Goal: Task Accomplishment & Management: Complete application form

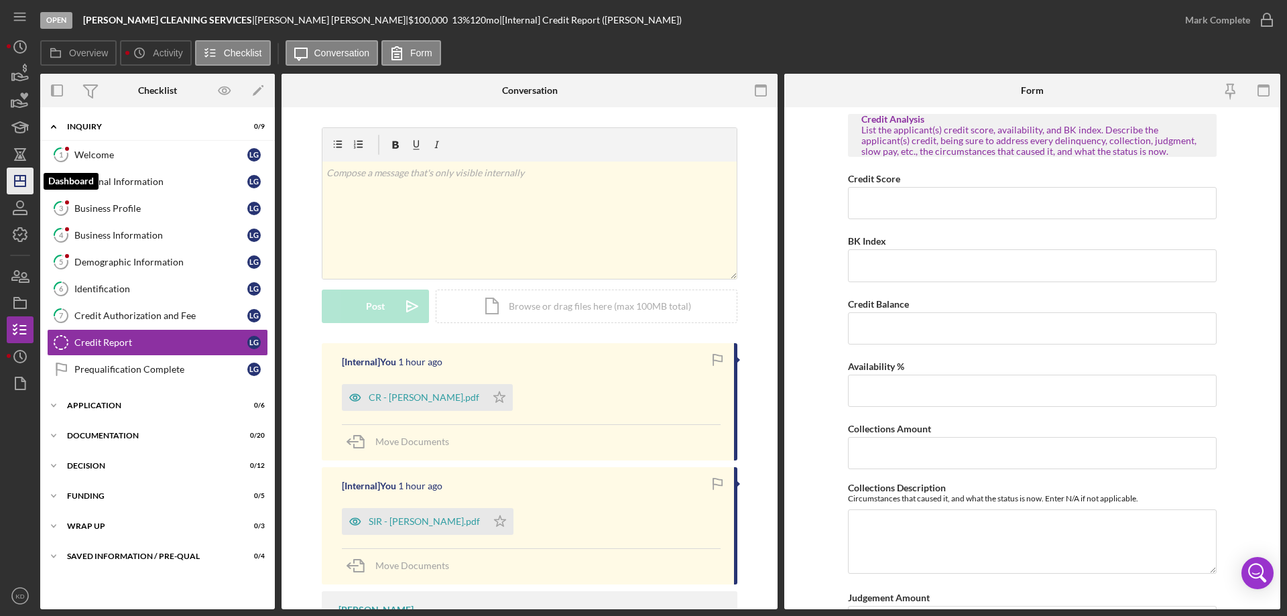
click at [19, 175] on icon "Icon/Dashboard" at bounding box center [20, 181] width 34 height 34
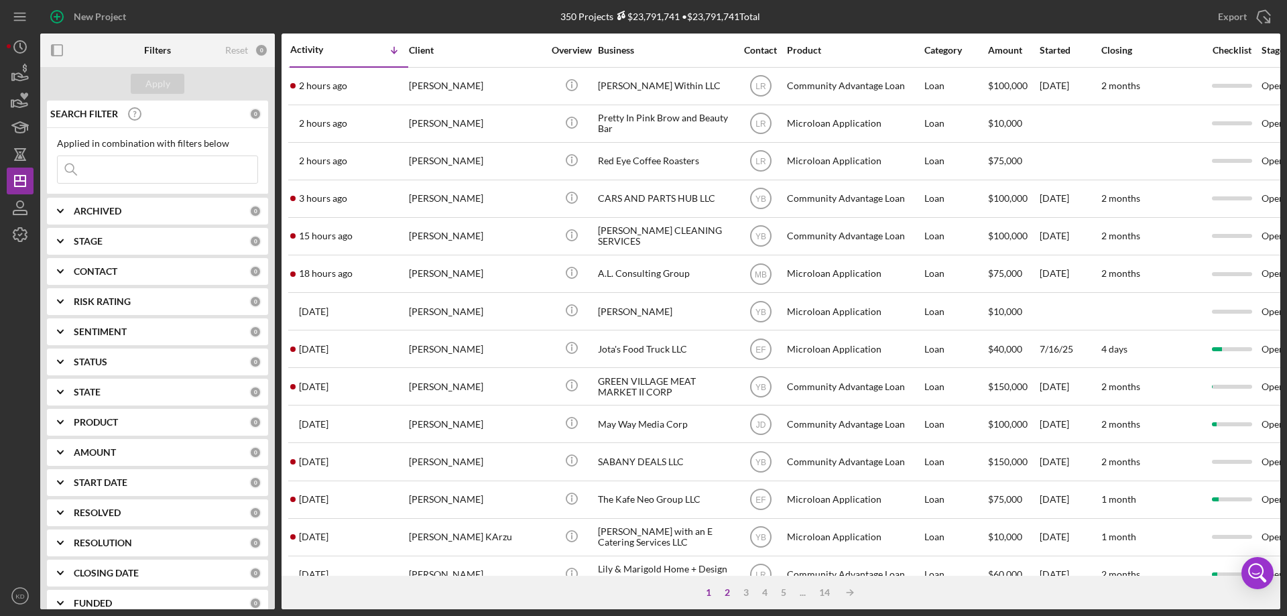
click at [727, 591] on div "2" at bounding box center [727, 592] width 19 height 11
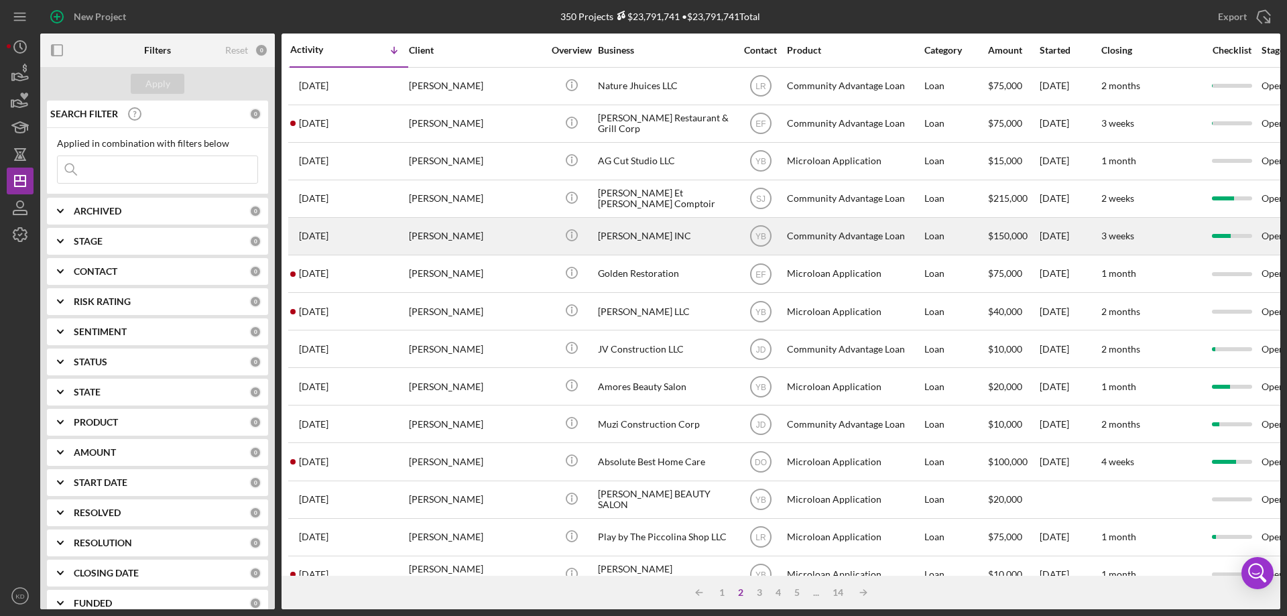
click at [621, 236] on div "[PERSON_NAME] INC" at bounding box center [665, 237] width 134 height 36
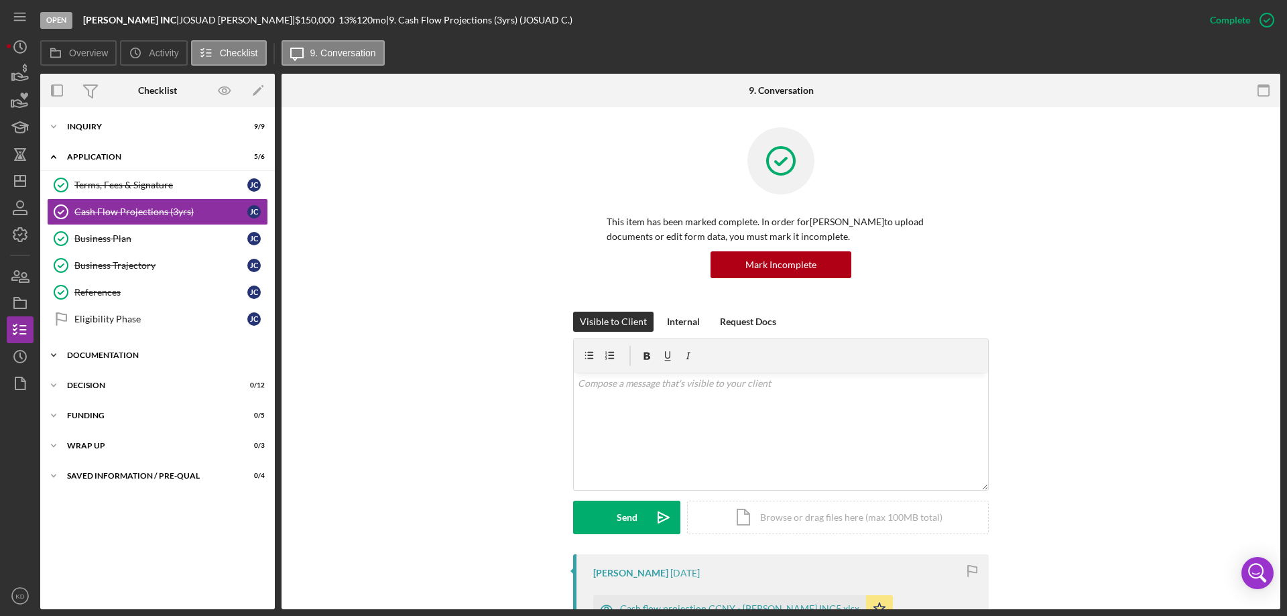
click at [51, 355] on icon "Icon/Expander" at bounding box center [53, 355] width 27 height 27
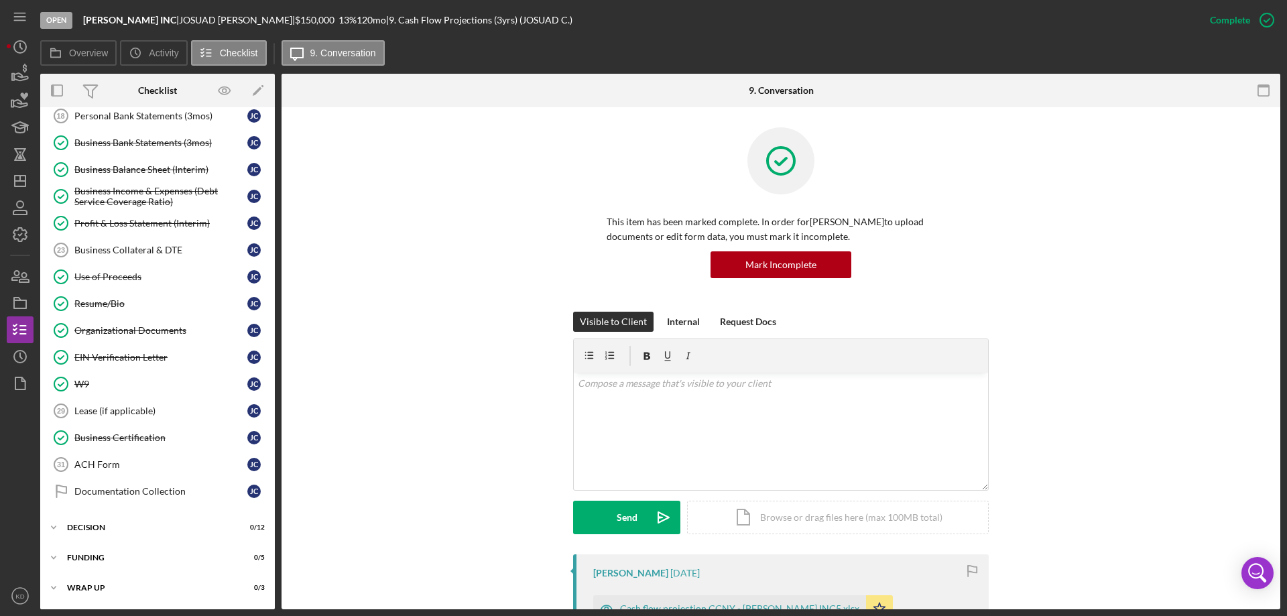
scroll to position [402, 0]
click at [75, 385] on div "W9" at bounding box center [160, 383] width 173 height 11
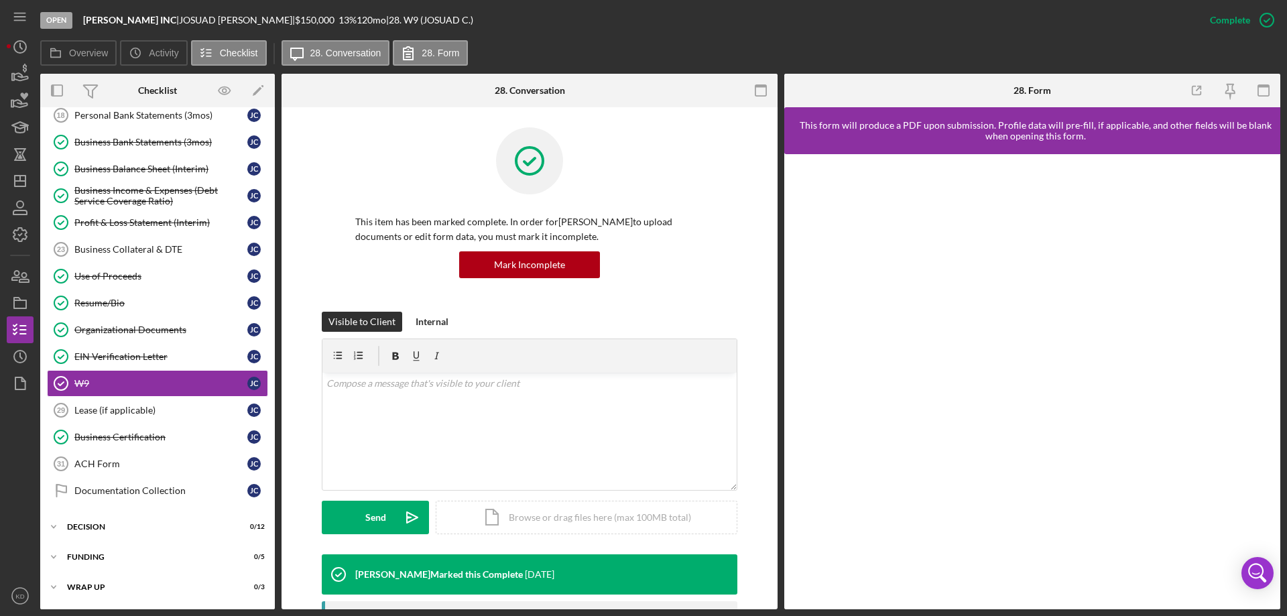
scroll to position [245, 0]
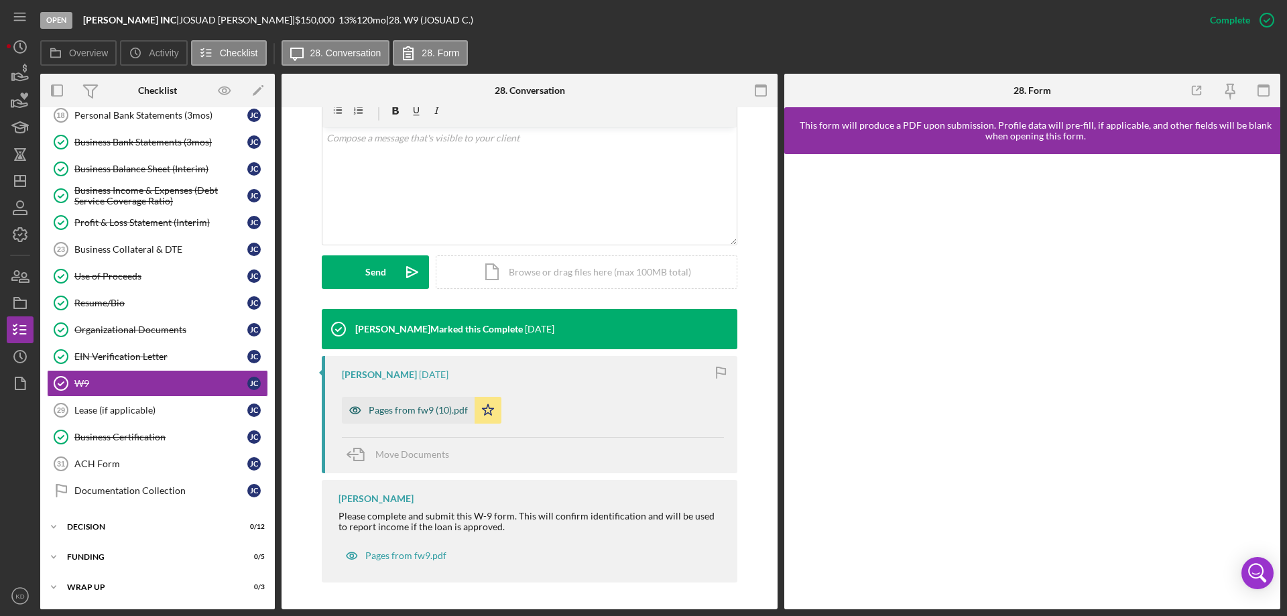
click at [393, 412] on div "Pages from fw9 (10).pdf" at bounding box center [418, 410] width 99 height 11
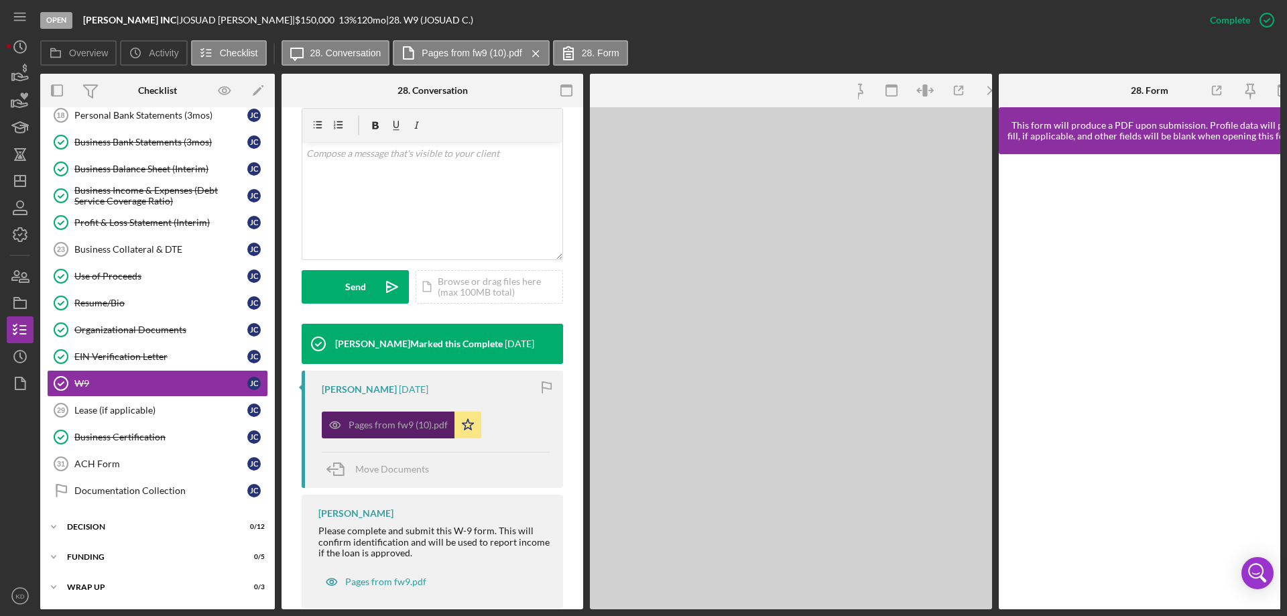
scroll to position [276, 0]
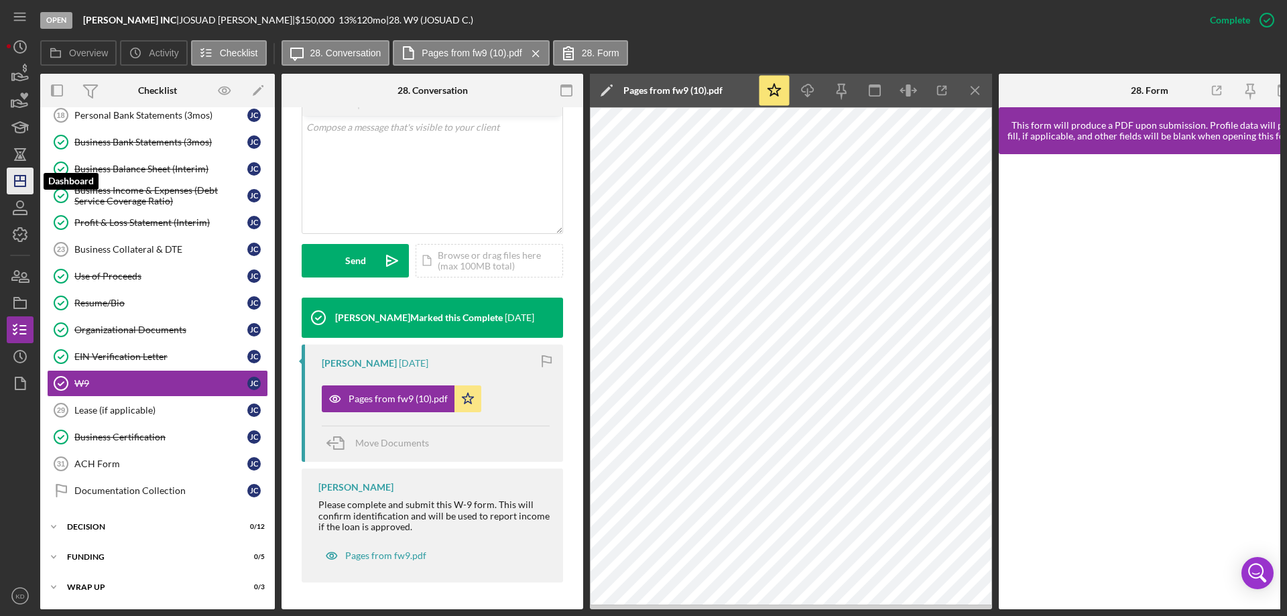
click at [17, 181] on line "button" at bounding box center [20, 181] width 11 height 0
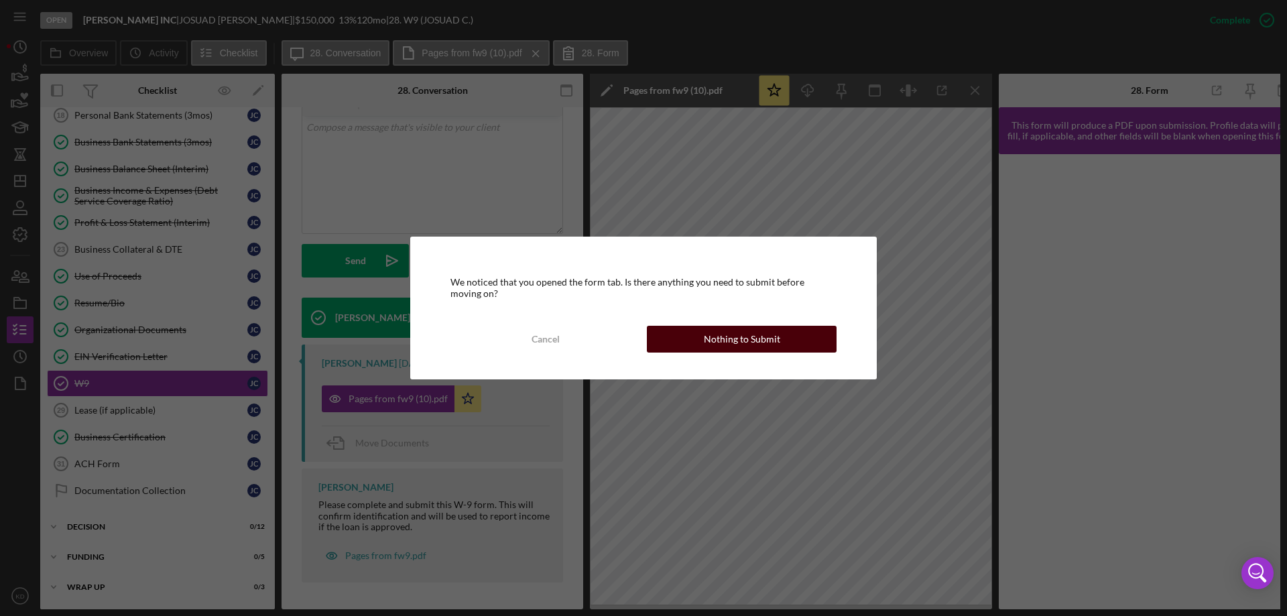
click at [684, 332] on button "Nothing to Submit" at bounding box center [742, 339] width 190 height 27
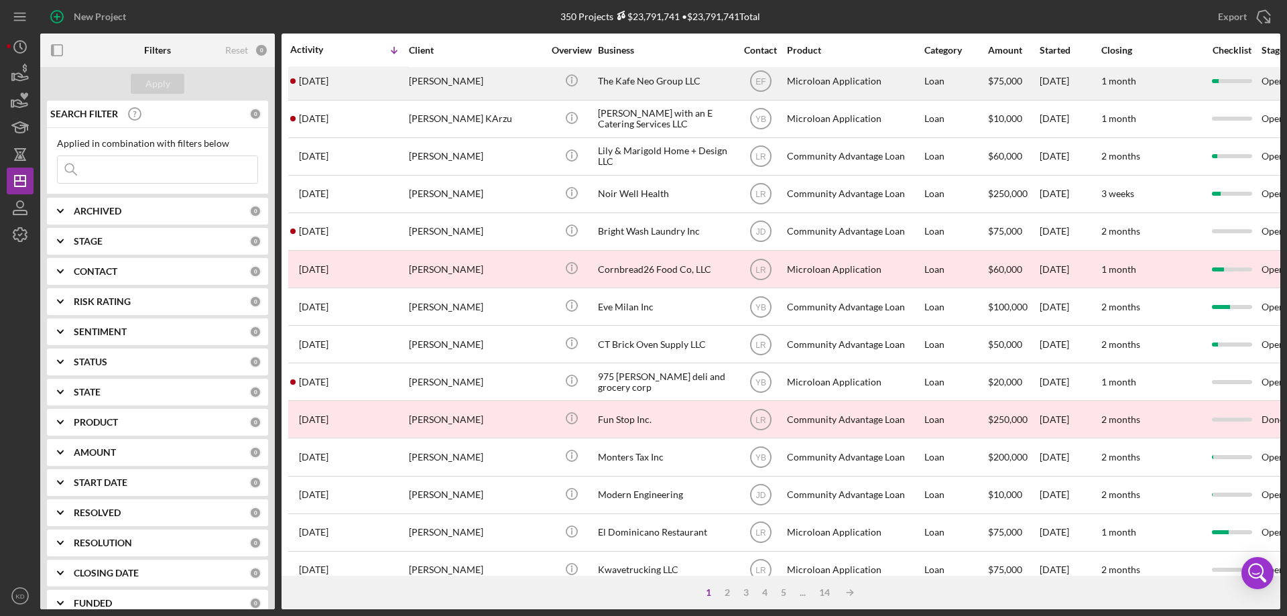
scroll to position [448, 0]
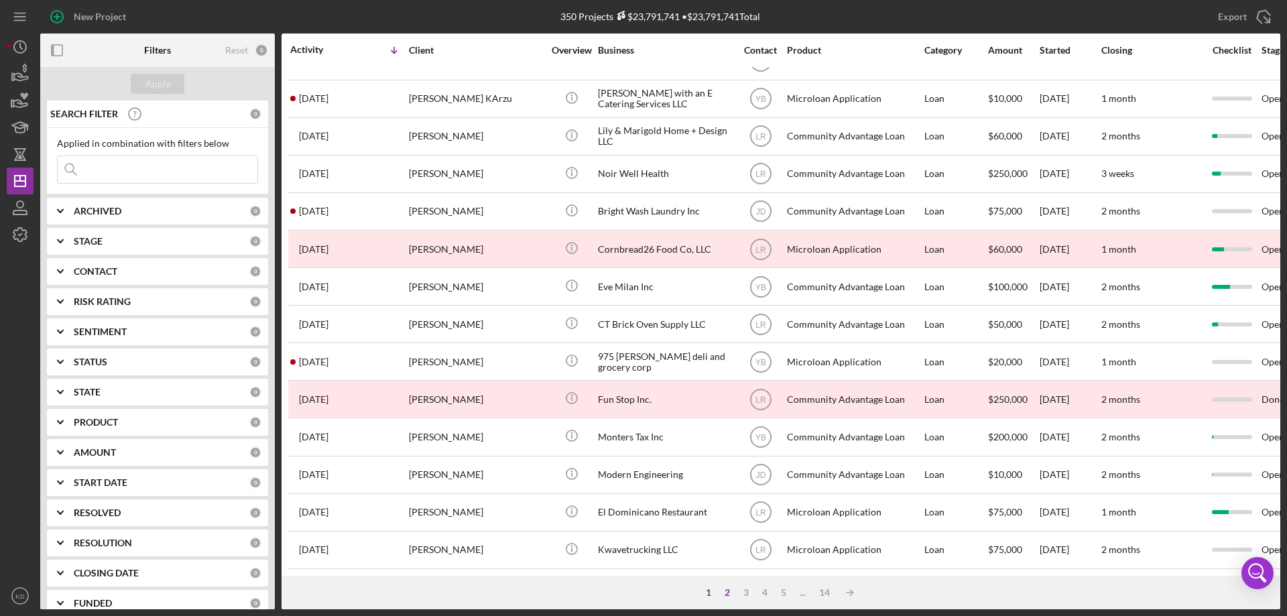
click at [727, 592] on div "2" at bounding box center [727, 592] width 19 height 11
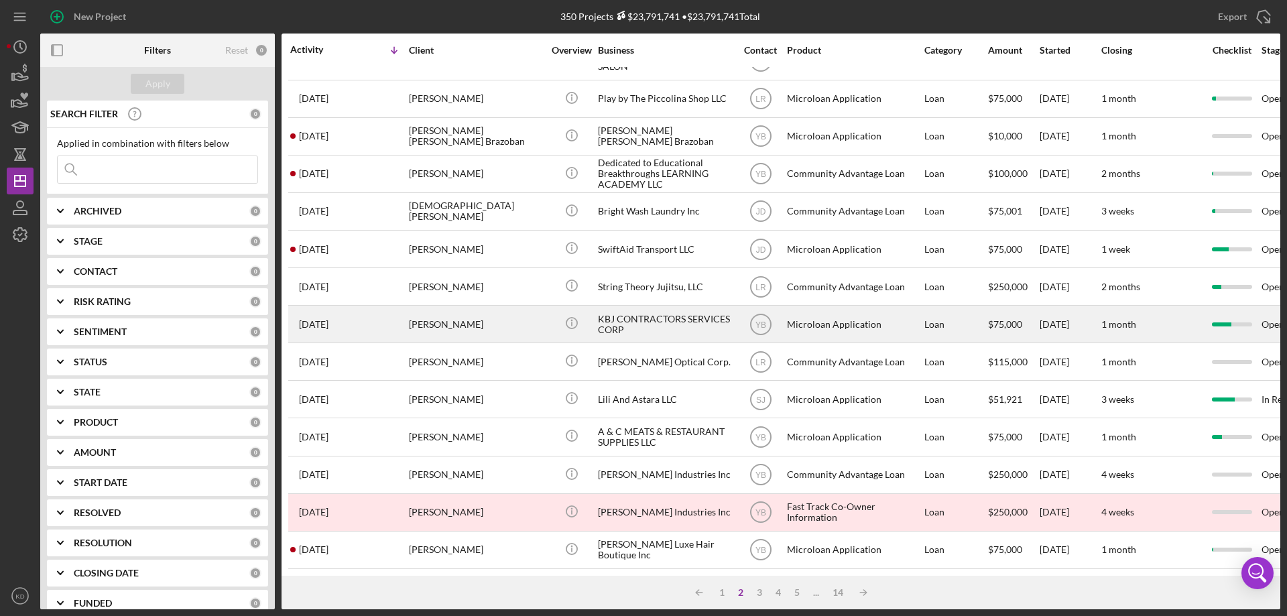
click at [644, 306] on div "KBJ CONTRACTORS SERVICES CORP" at bounding box center [665, 324] width 134 height 36
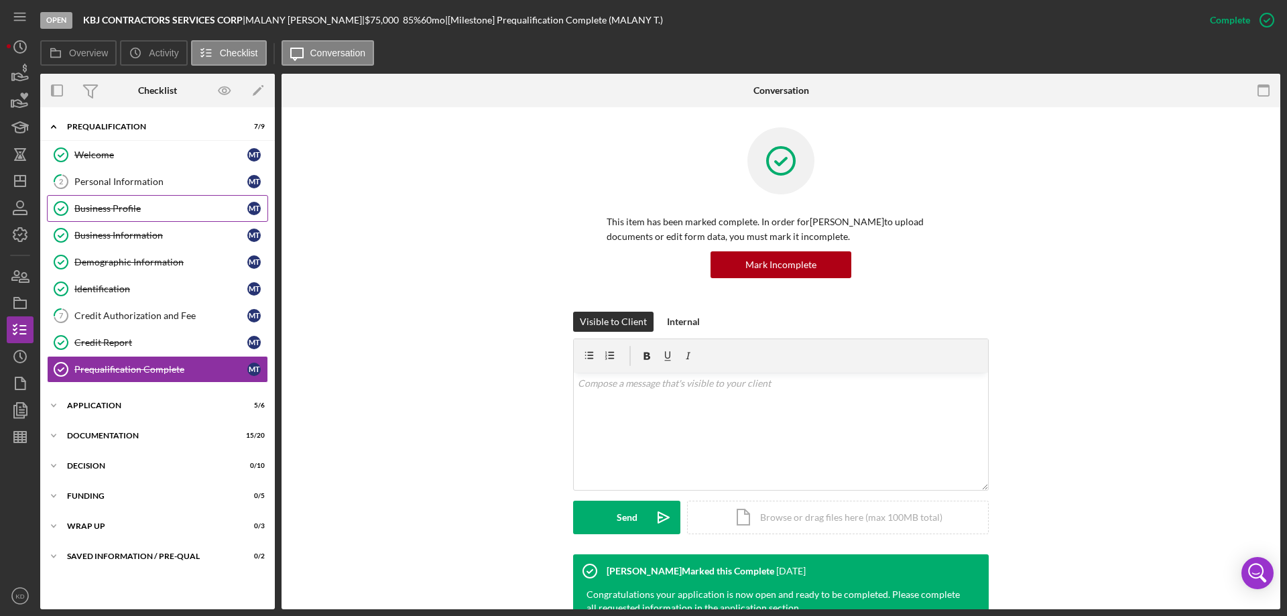
click at [105, 210] on div "Business Profile" at bounding box center [160, 208] width 173 height 11
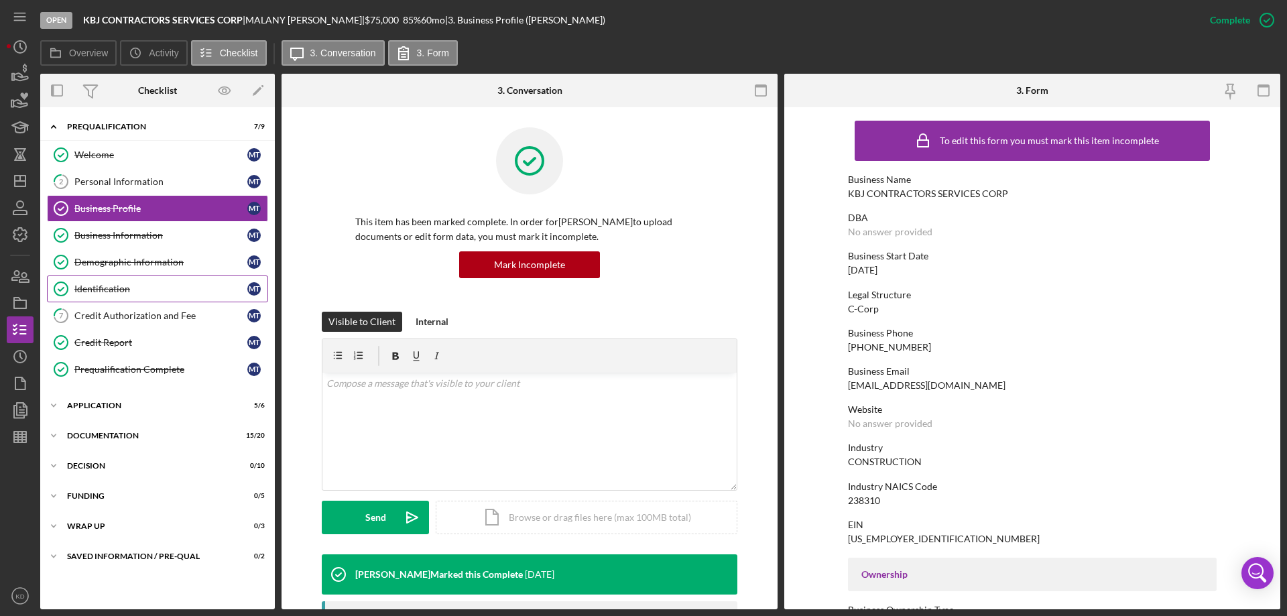
click at [118, 289] on div "Identification" at bounding box center [160, 289] width 173 height 11
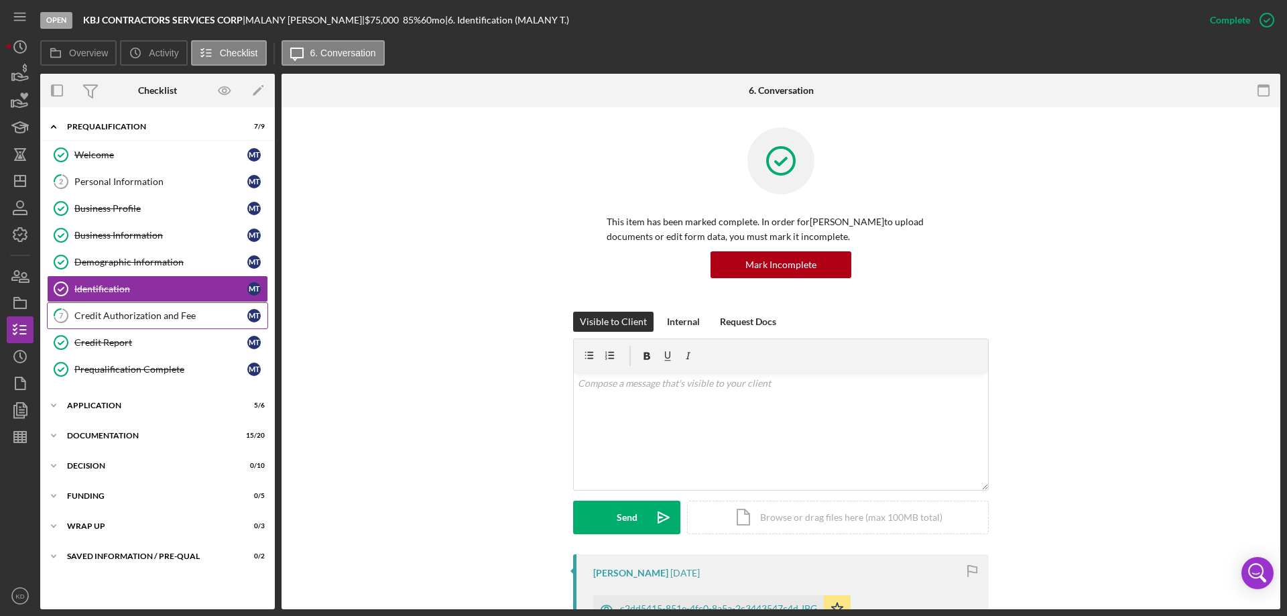
click at [120, 322] on link "7 Credit Authorization and Fee M T" at bounding box center [157, 315] width 221 height 27
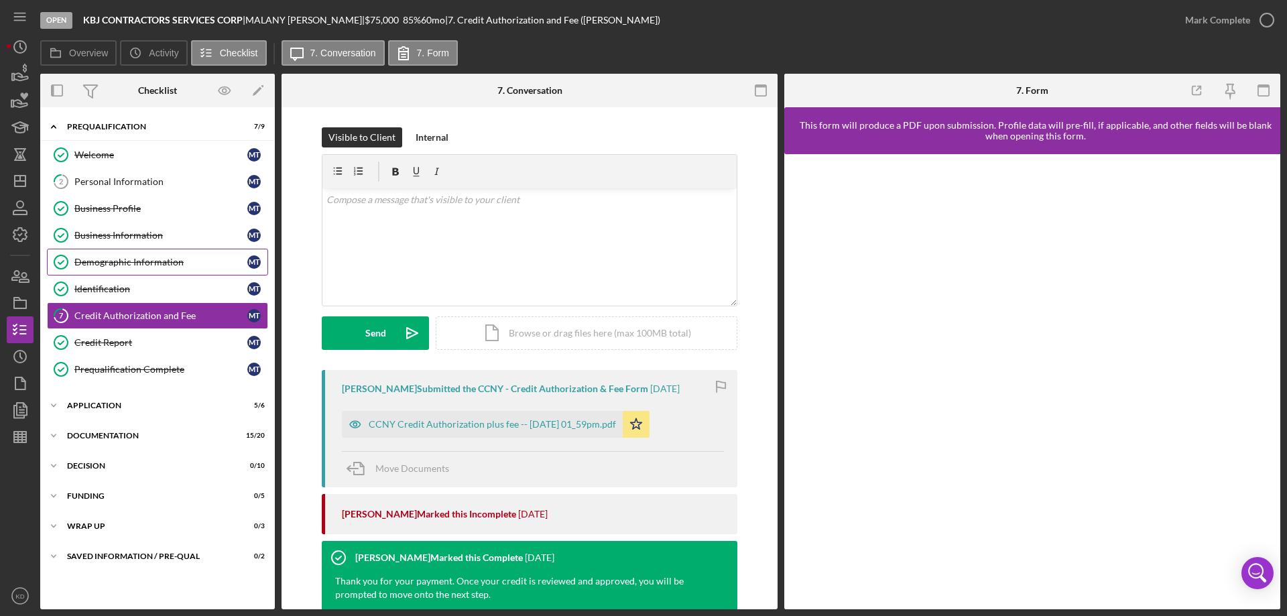
click at [115, 264] on div "Demographic Information" at bounding box center [160, 262] width 173 height 11
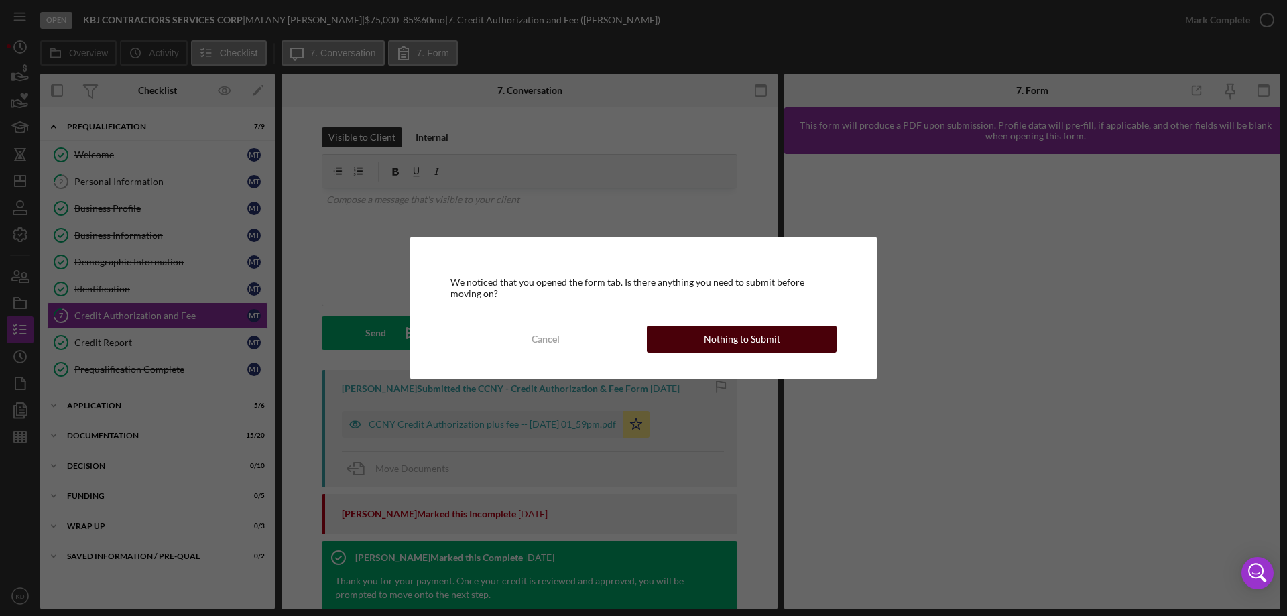
click at [686, 344] on button "Nothing to Submit" at bounding box center [742, 339] width 190 height 27
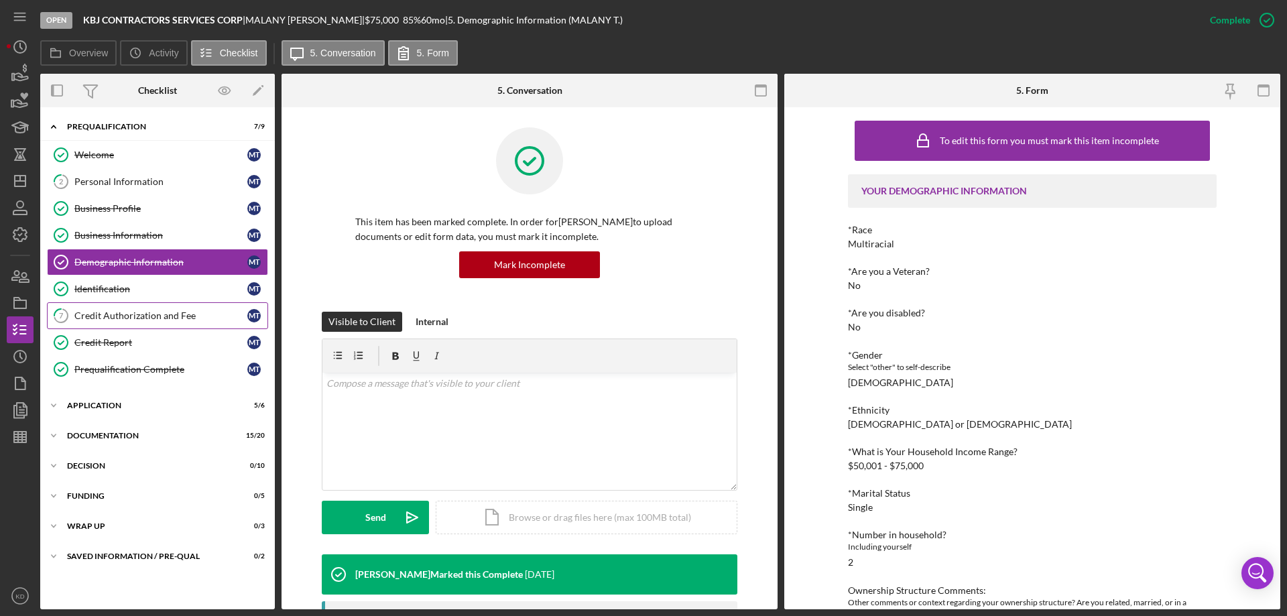
click at [162, 316] on div "Credit Authorization and Fee" at bounding box center [160, 315] width 173 height 11
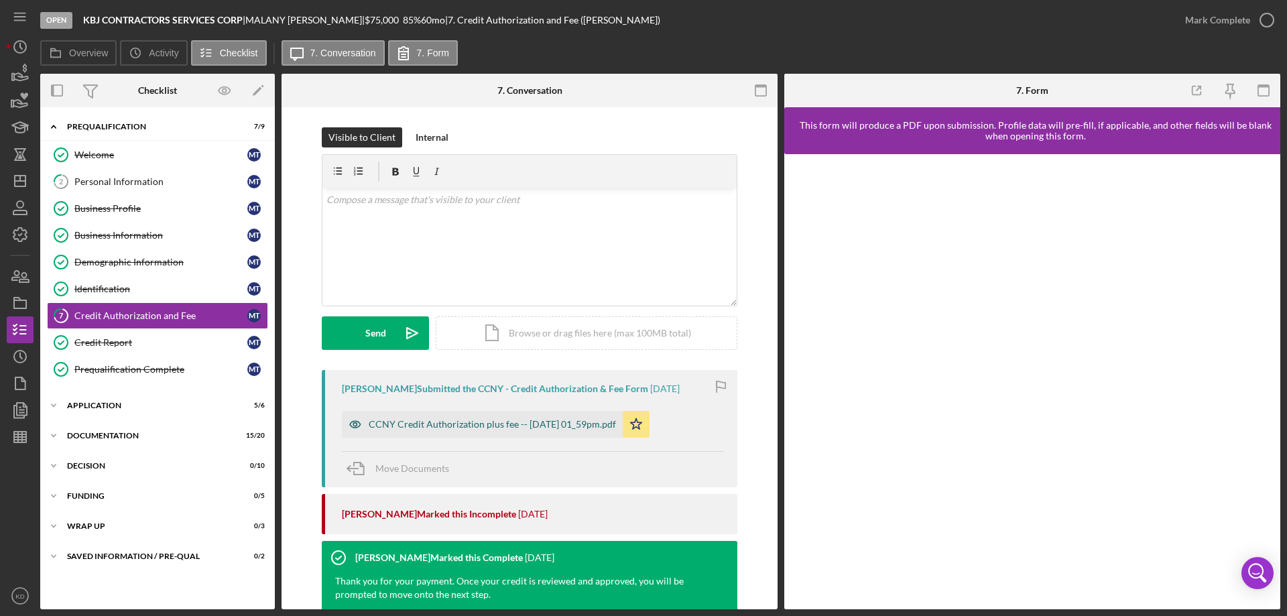
click at [616, 424] on div "CCNY Credit Authorization plus fee -- [DATE] 01_59pm.pdf" at bounding box center [492, 424] width 247 height 11
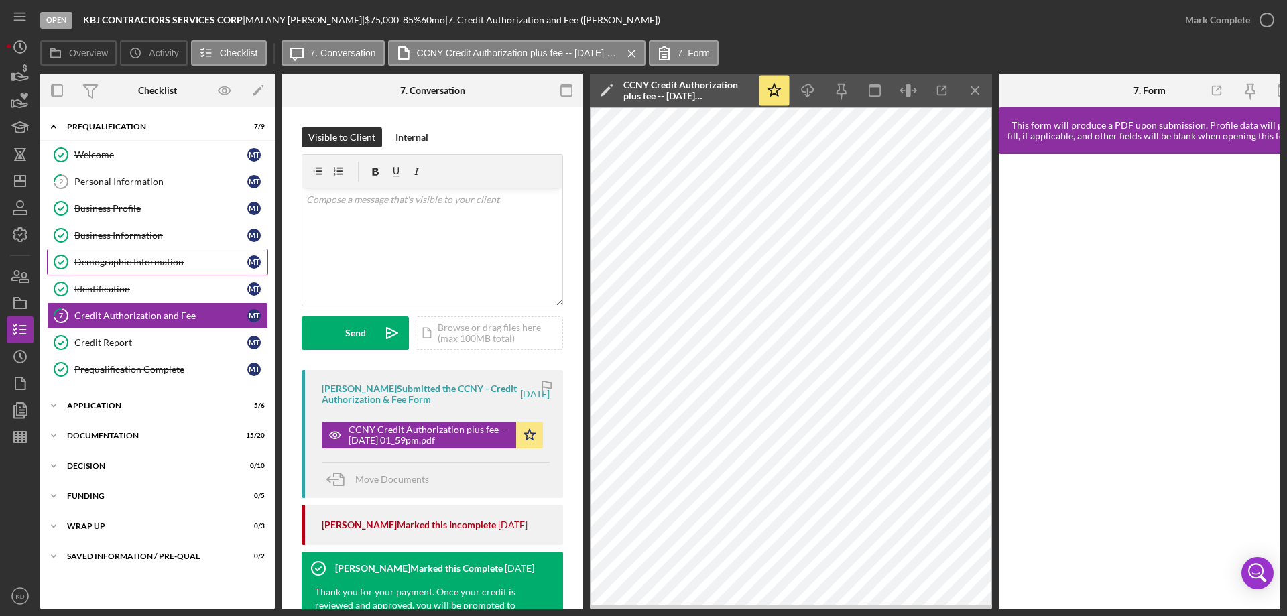
click at [138, 261] on div "Demographic Information" at bounding box center [160, 262] width 173 height 11
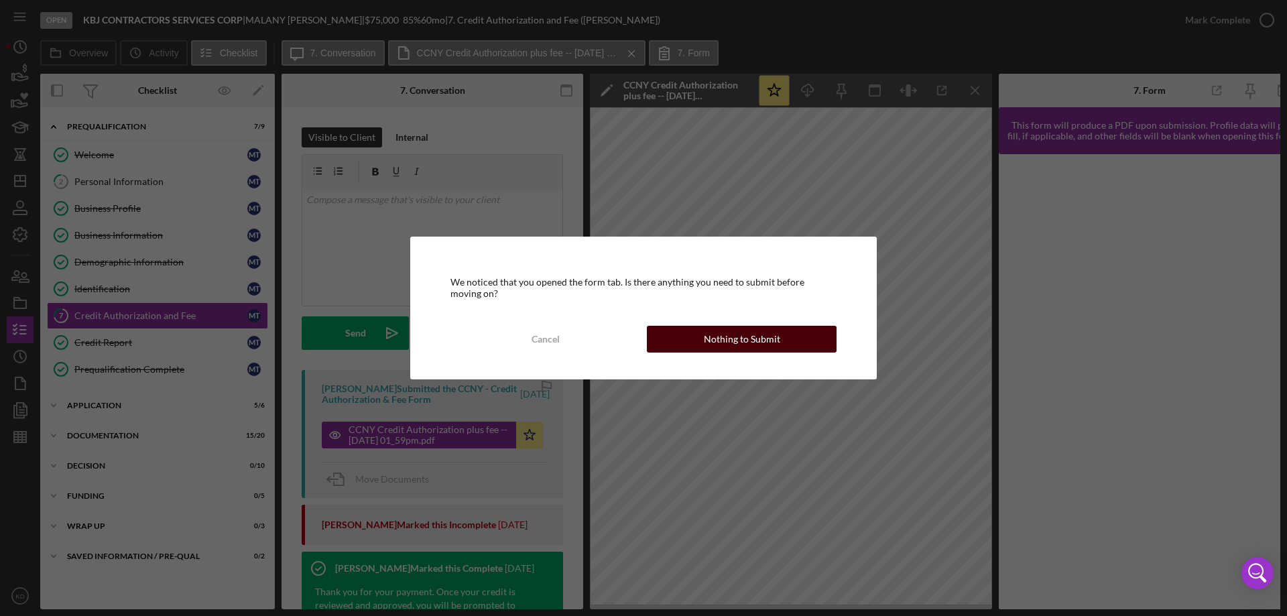
click at [783, 337] on button "Nothing to Submit" at bounding box center [742, 339] width 190 height 27
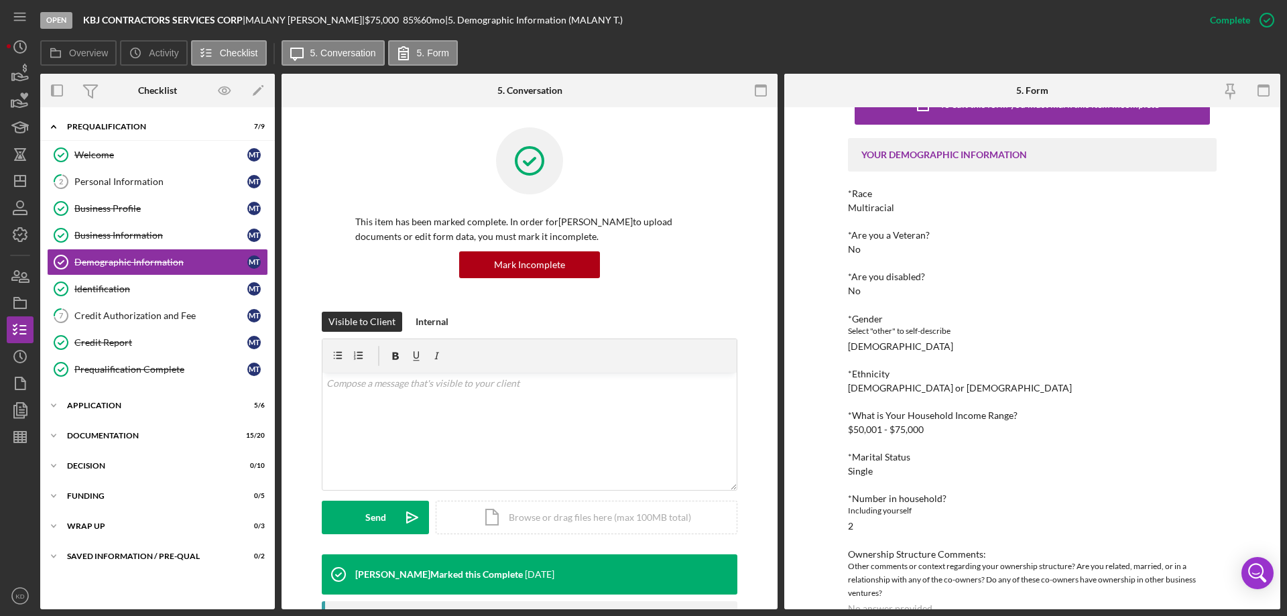
scroll to position [61, 0]
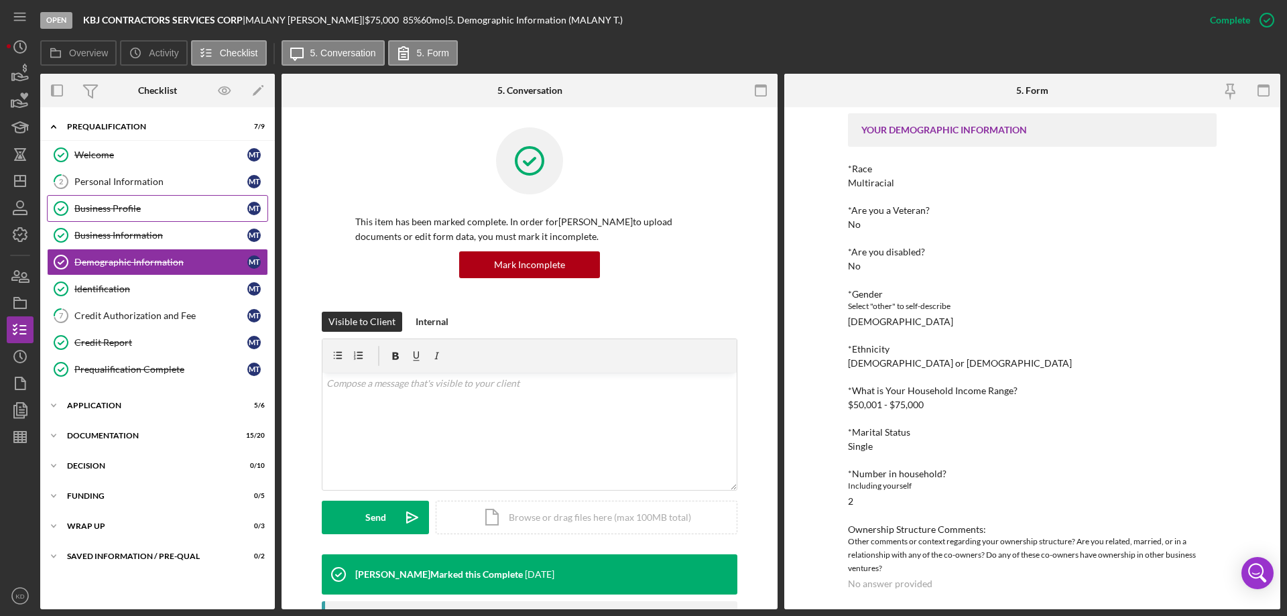
click at [103, 206] on div "Business Profile" at bounding box center [160, 208] width 173 height 11
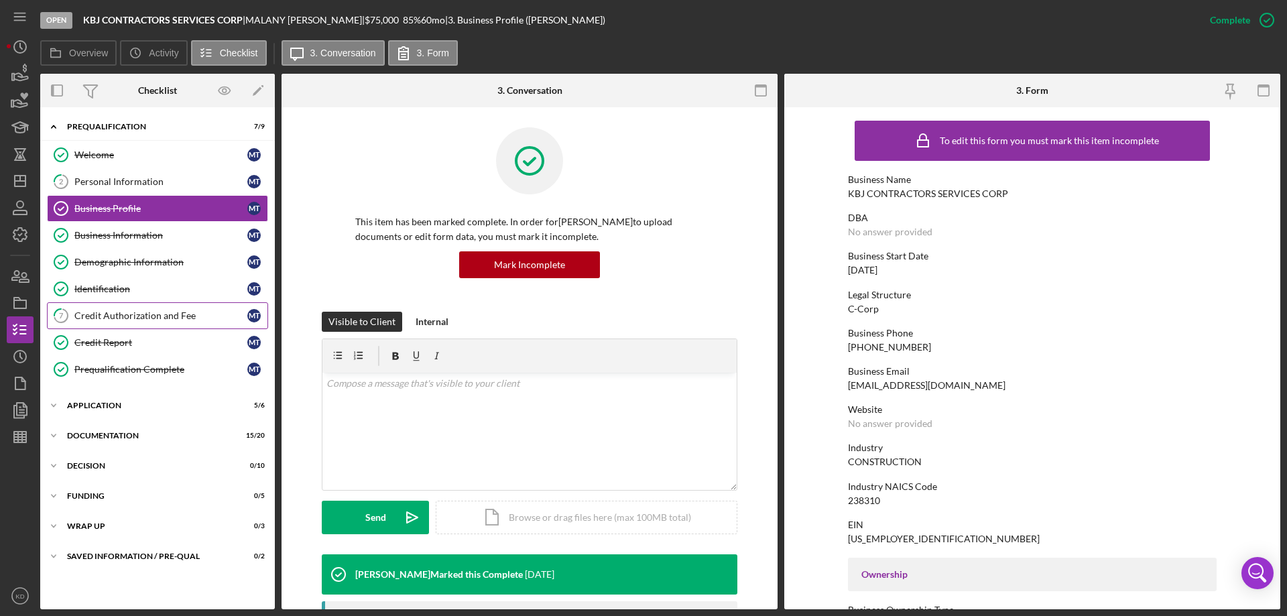
click at [159, 310] on div "Credit Authorization and Fee" at bounding box center [160, 315] width 173 height 11
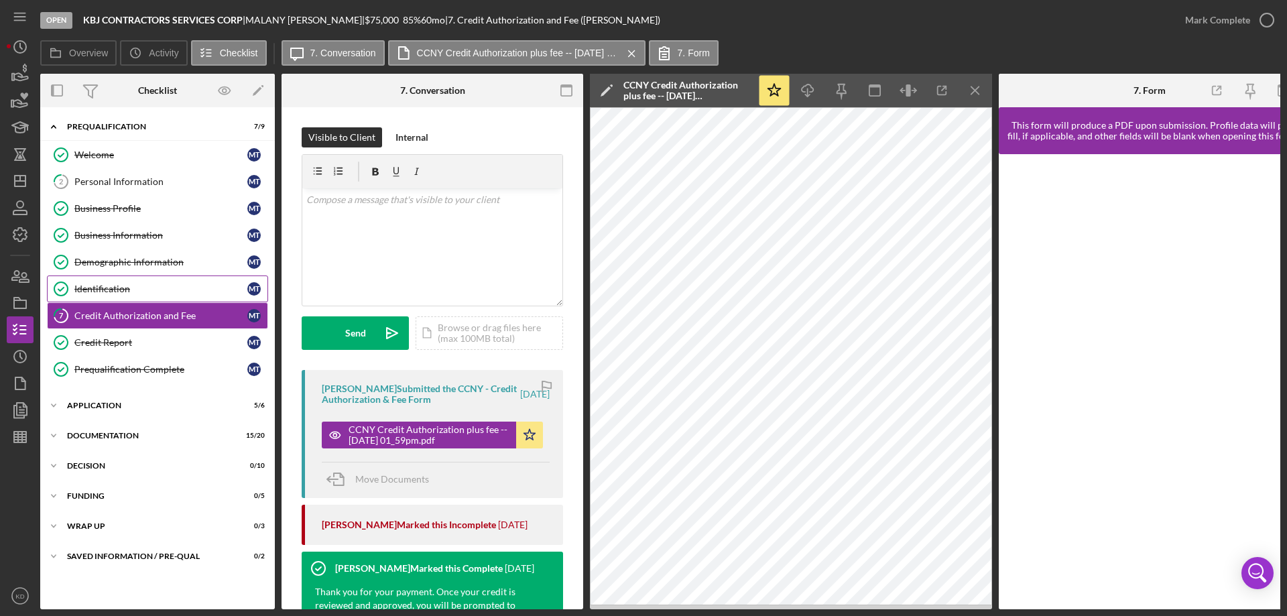
click at [105, 288] on div "Identification" at bounding box center [160, 289] width 173 height 11
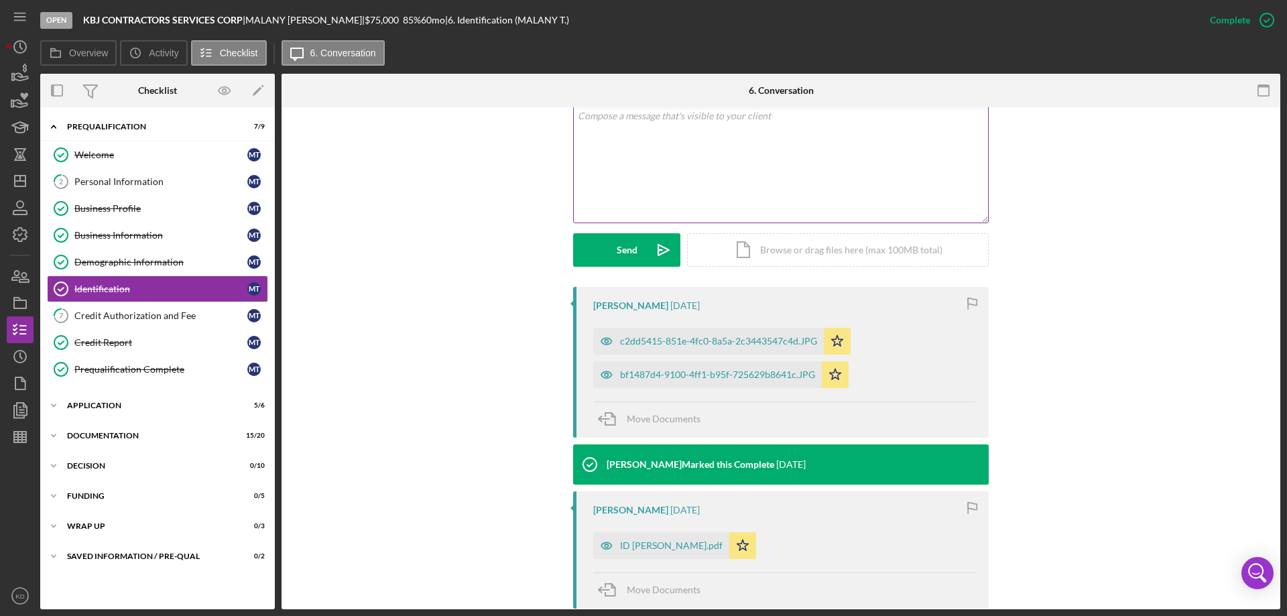
scroll to position [268, 0]
click at [683, 545] on div "ID [PERSON_NAME].pdf" at bounding box center [671, 545] width 103 height 11
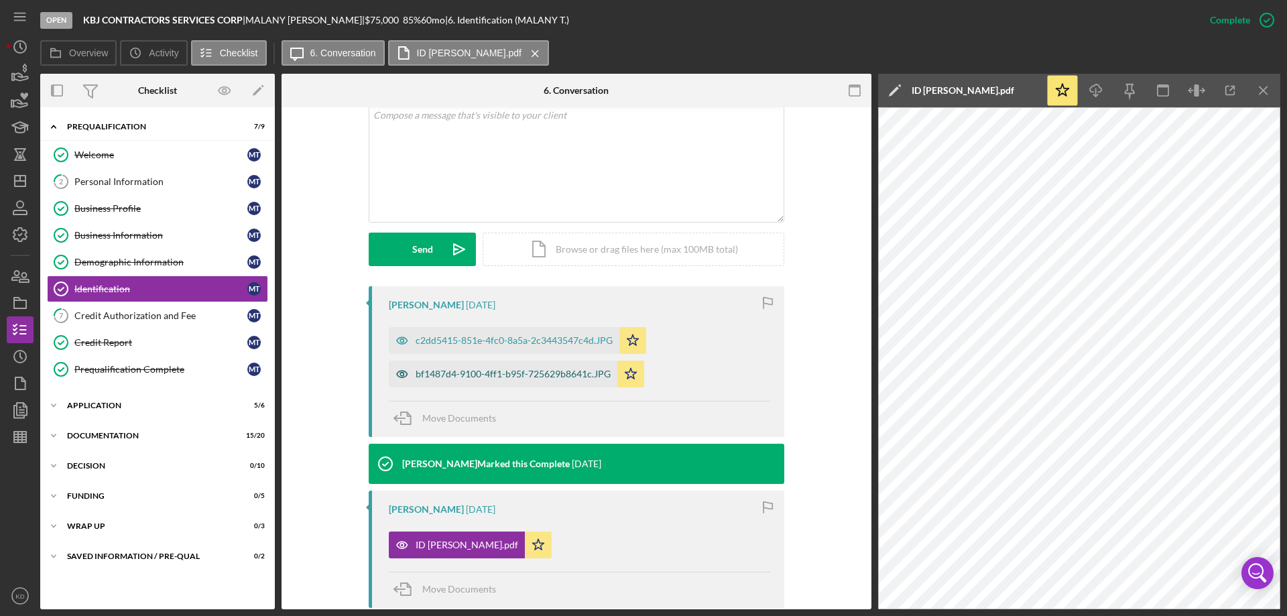
click at [492, 365] on div "bf1487d4-9100-4ff1-b95f-725629b8641c.JPG" at bounding box center [503, 374] width 229 height 27
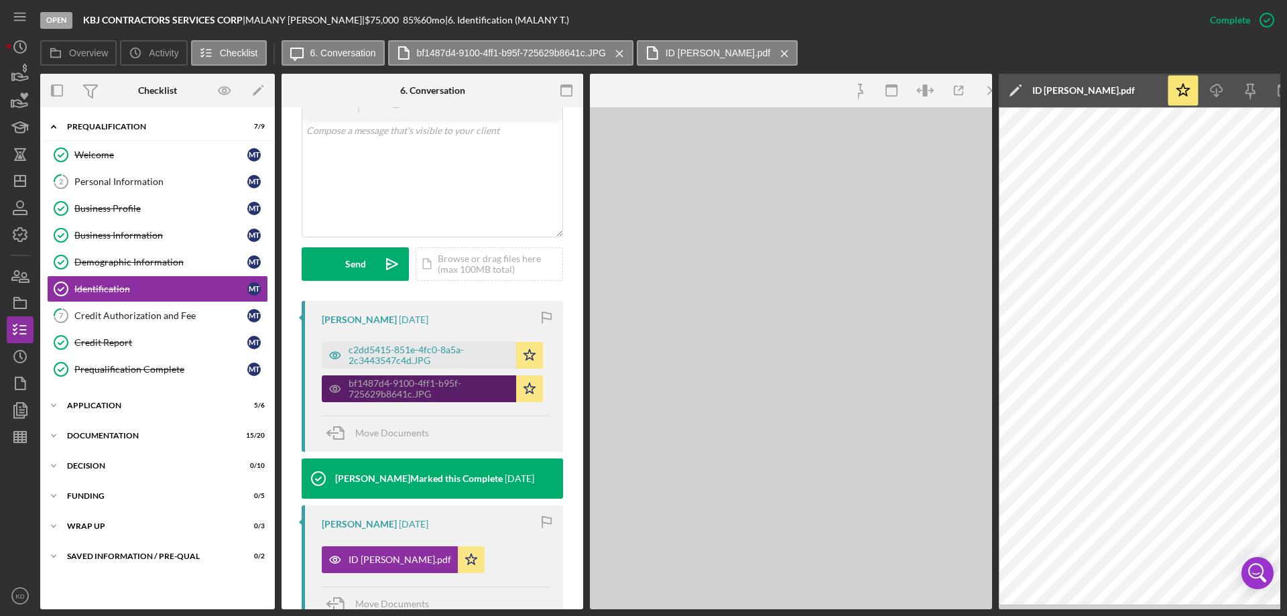
scroll to position [284, 0]
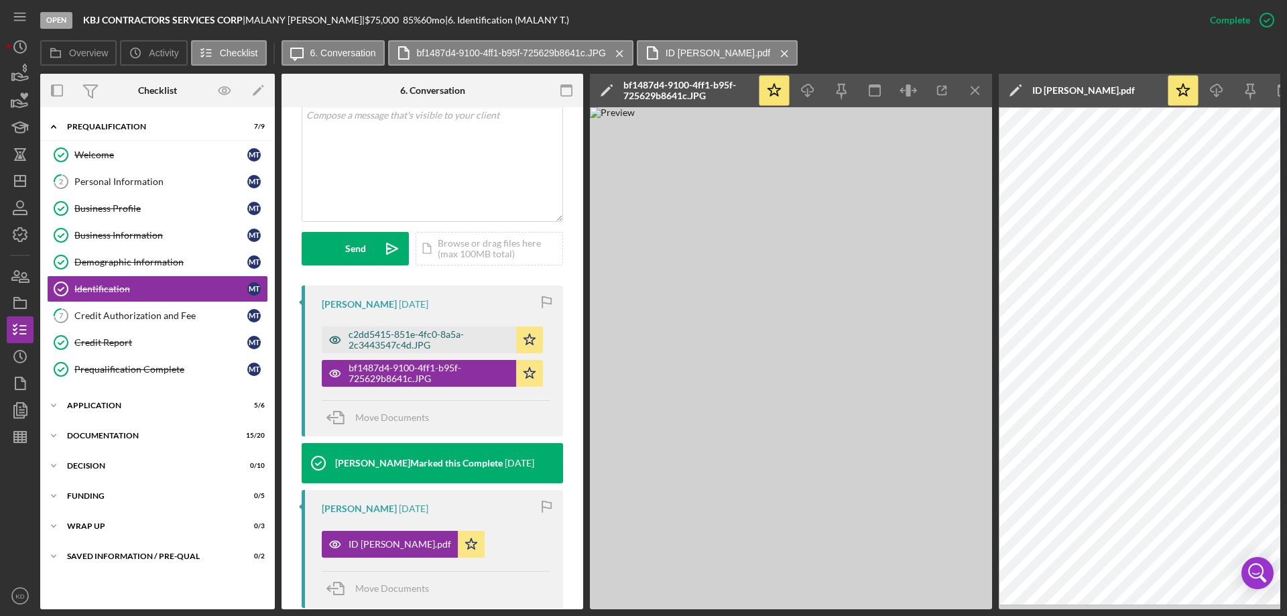
click at [439, 345] on div "c2dd5415-851e-4fc0-8a5a-2c3443547c4d.JPG" at bounding box center [429, 339] width 161 height 21
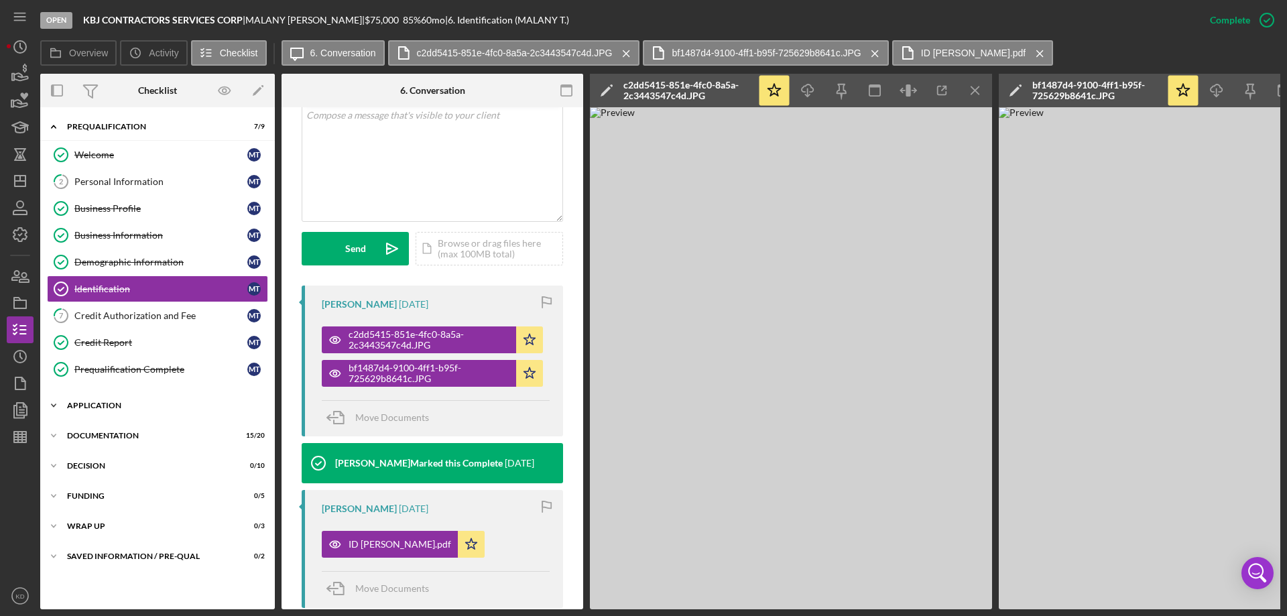
click at [56, 404] on polyline at bounding box center [54, 405] width 4 height 3
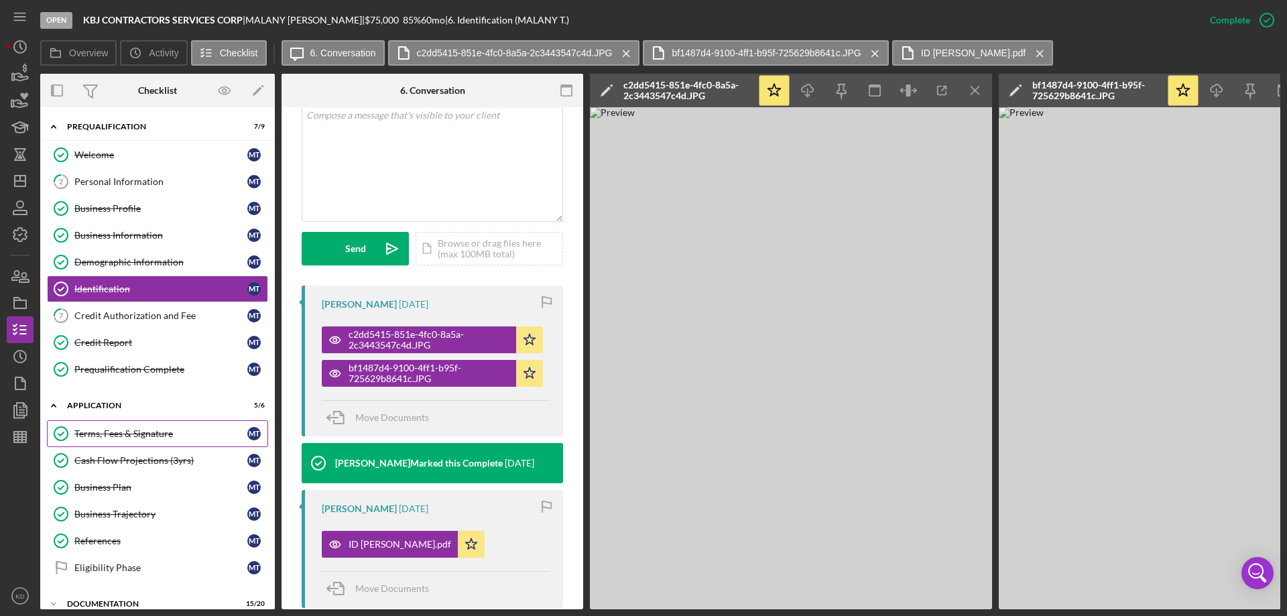
click at [125, 435] on div "Terms, Fees & Signature" at bounding box center [160, 433] width 173 height 11
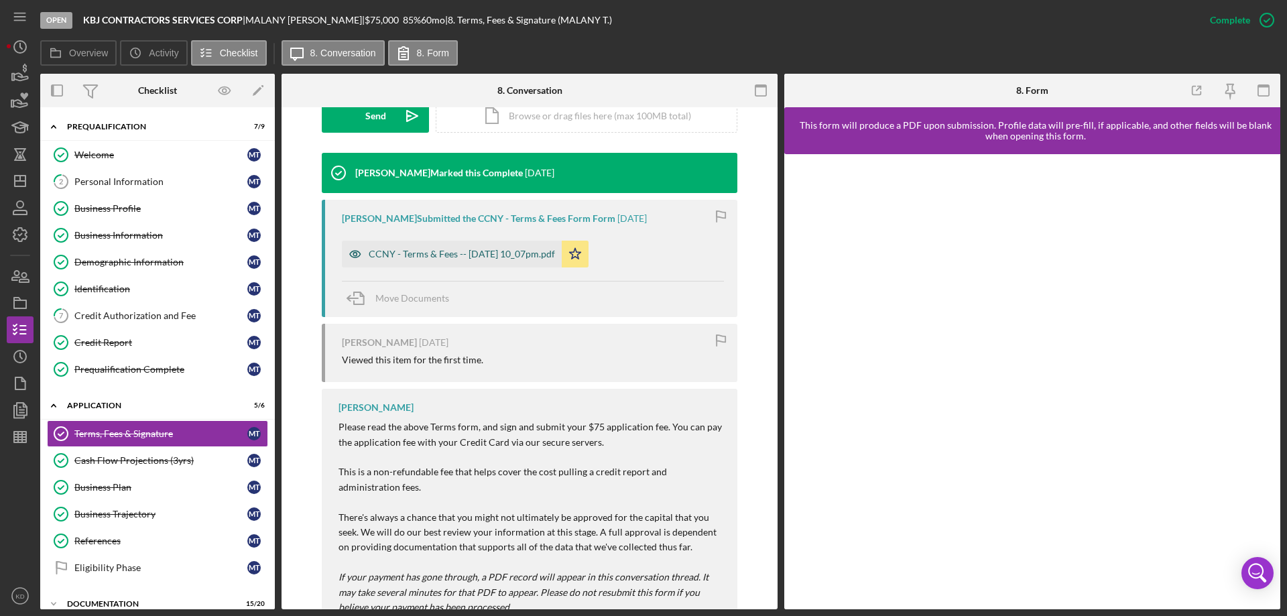
scroll to position [402, 0]
click at [410, 256] on div "CCNY - Terms & Fees -- [DATE] 10_07pm.pdf" at bounding box center [462, 253] width 186 height 11
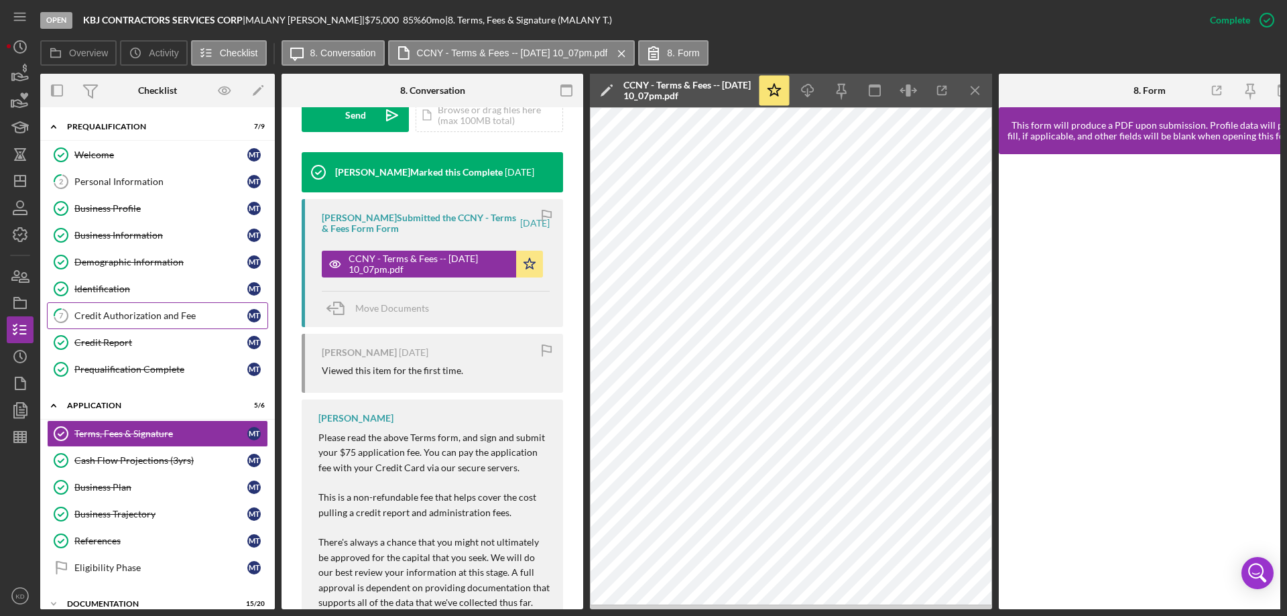
click at [122, 313] on div "Credit Authorization and Fee" at bounding box center [160, 315] width 173 height 11
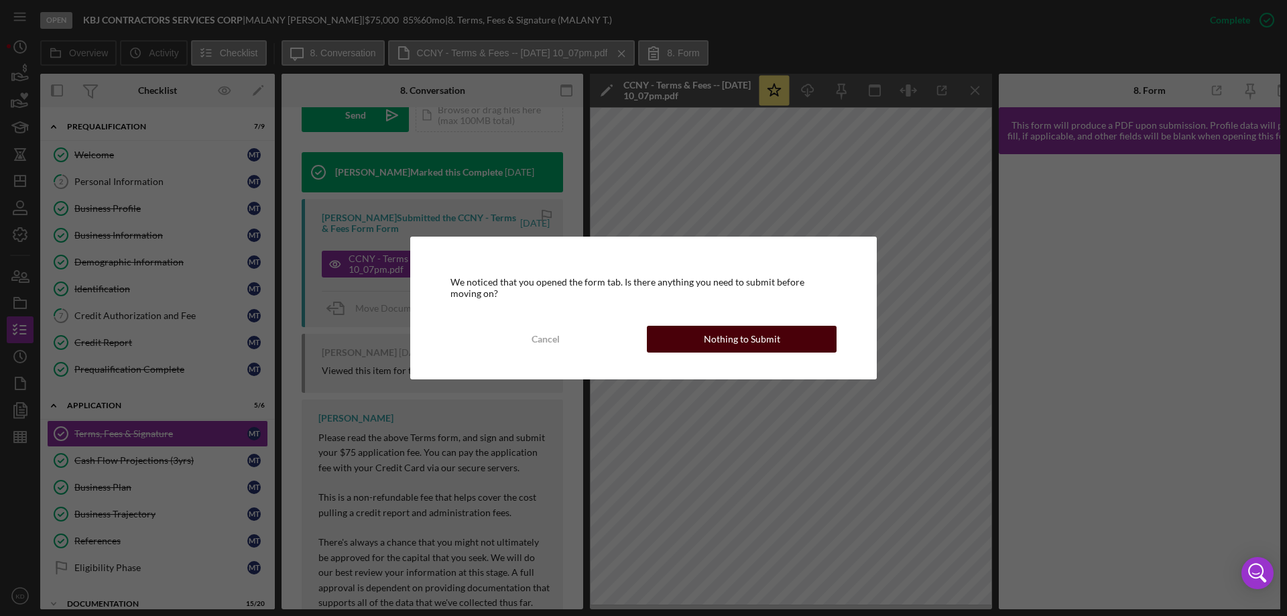
click at [770, 332] on div "Nothing to Submit" at bounding box center [742, 339] width 76 height 27
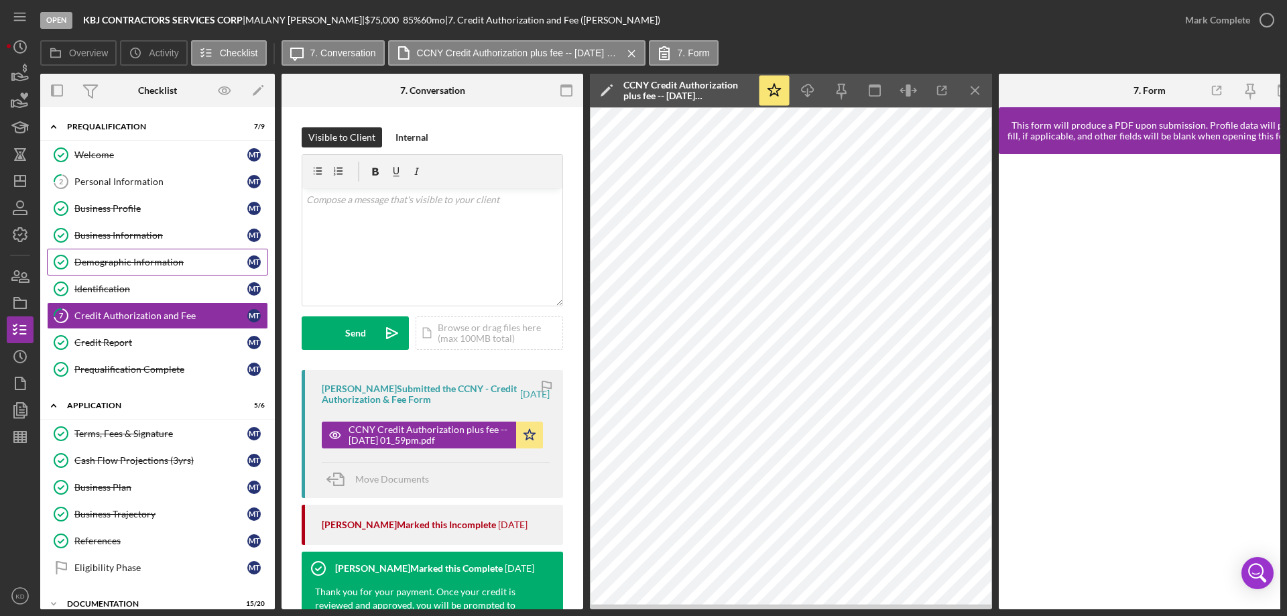
click at [119, 265] on div "Demographic Information" at bounding box center [160, 262] width 173 height 11
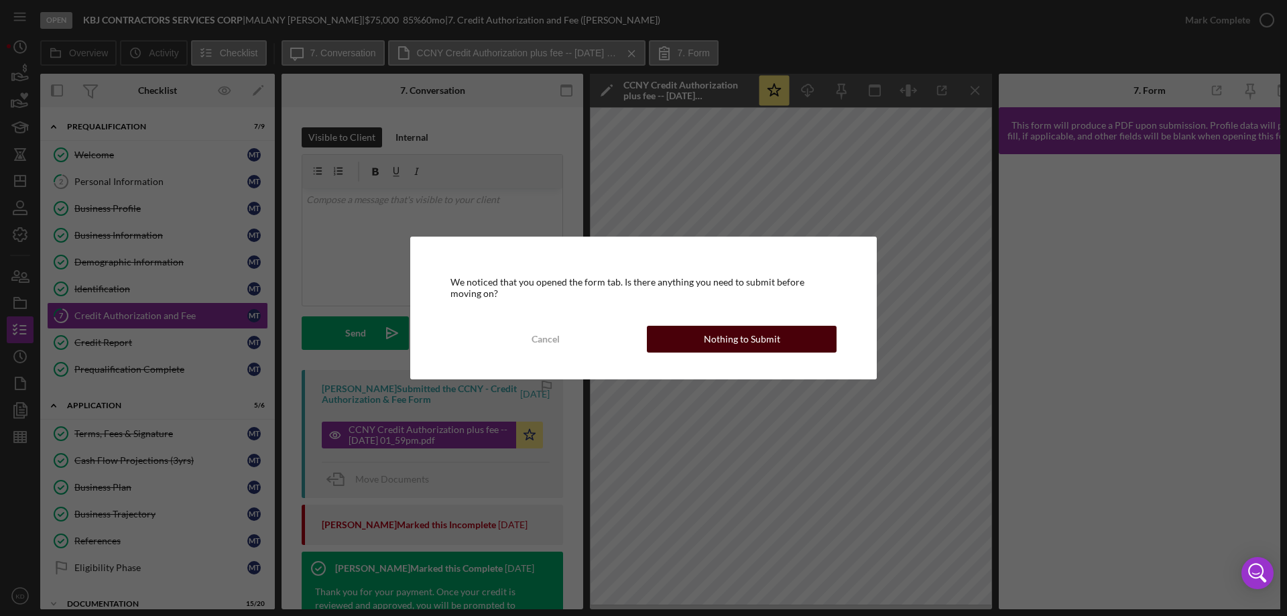
click at [762, 335] on div "Nothing to Submit" at bounding box center [742, 339] width 76 height 27
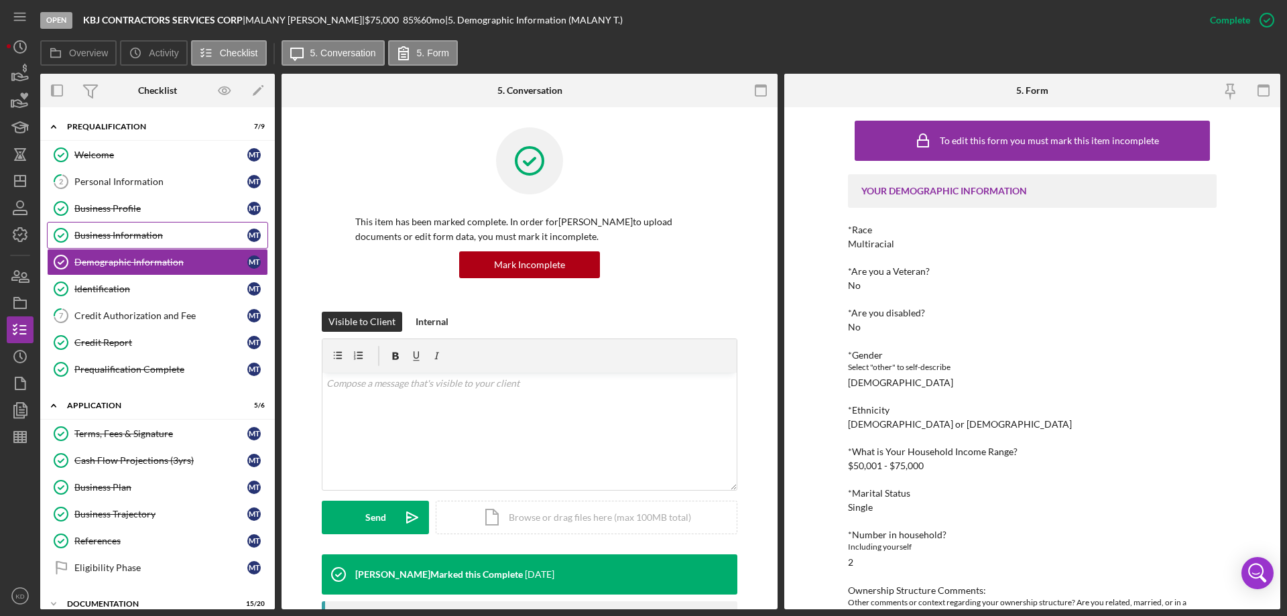
click at [135, 231] on div "Business Information" at bounding box center [160, 235] width 173 height 11
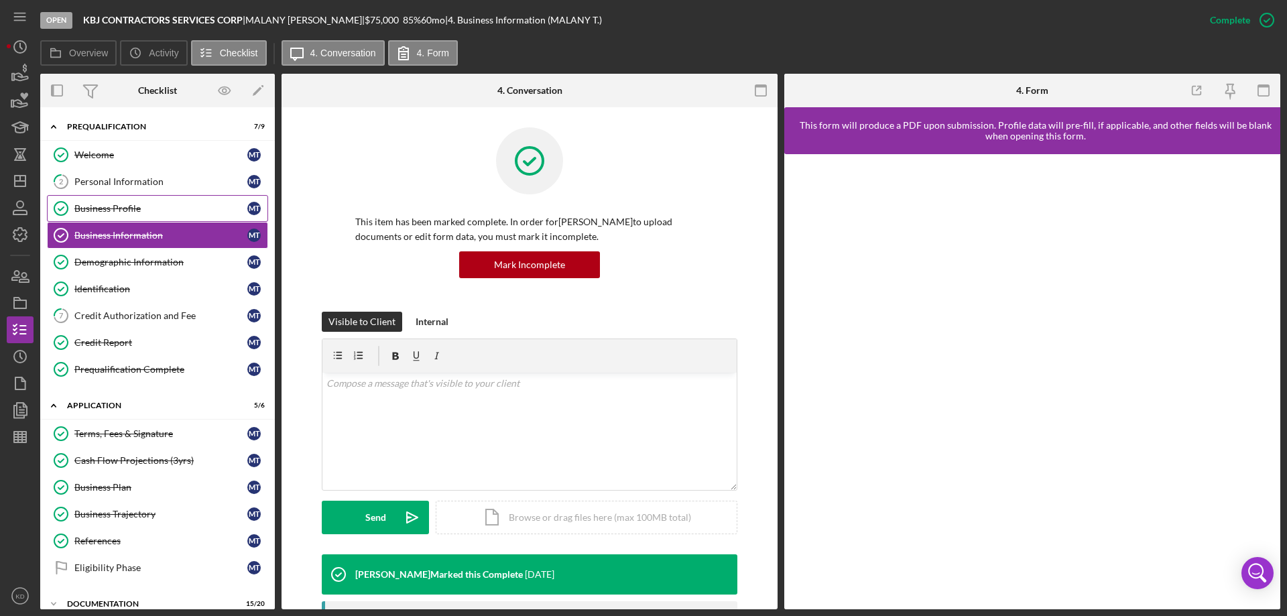
click at [99, 212] on div "Business Profile" at bounding box center [160, 208] width 173 height 11
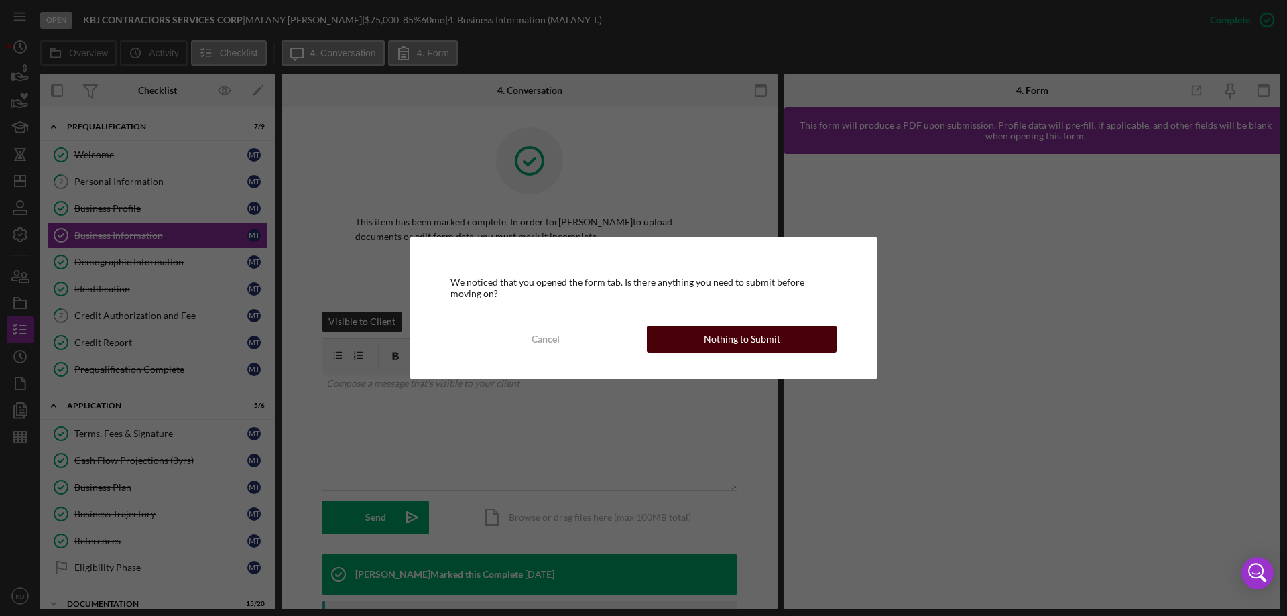
click at [697, 338] on button "Nothing to Submit" at bounding box center [742, 339] width 190 height 27
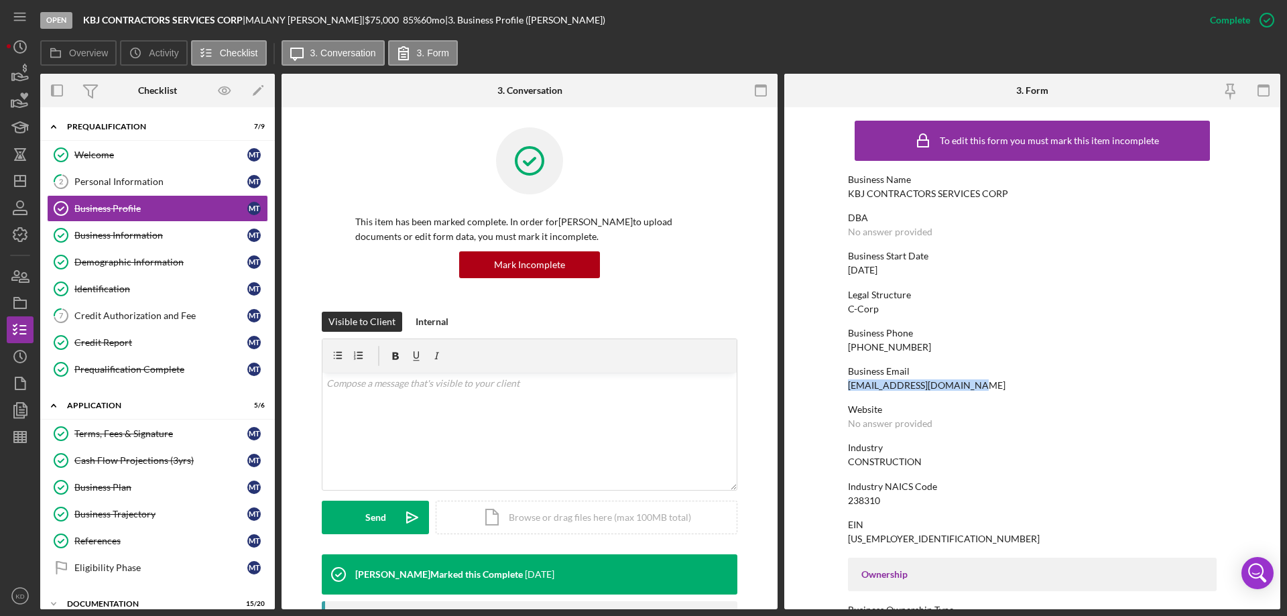
drag, startPoint x: 973, startPoint y: 384, endPoint x: 847, endPoint y: 388, distance: 126.1
click at [848, 388] on div "Business Email [EMAIL_ADDRESS][DOMAIN_NAME]" at bounding box center [1032, 378] width 369 height 25
copy div "[EMAIL_ADDRESS][DOMAIN_NAME]"
click at [107, 316] on div "Credit Authorization and Fee" at bounding box center [160, 315] width 173 height 11
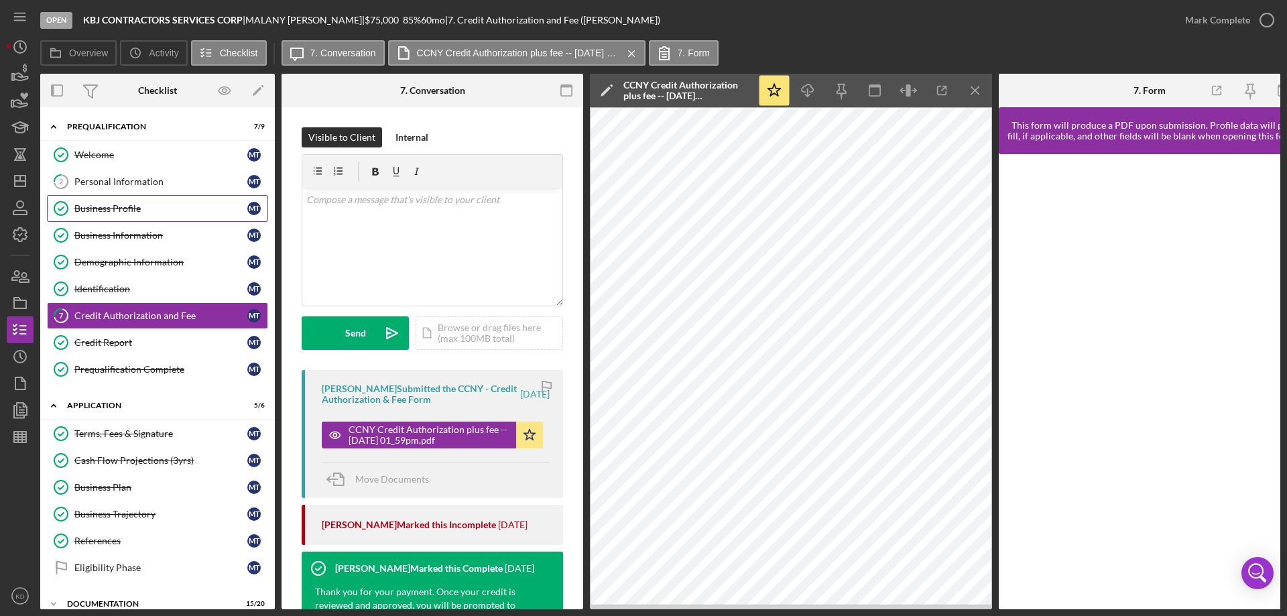
click at [114, 209] on div "Business Profile" at bounding box center [160, 208] width 173 height 11
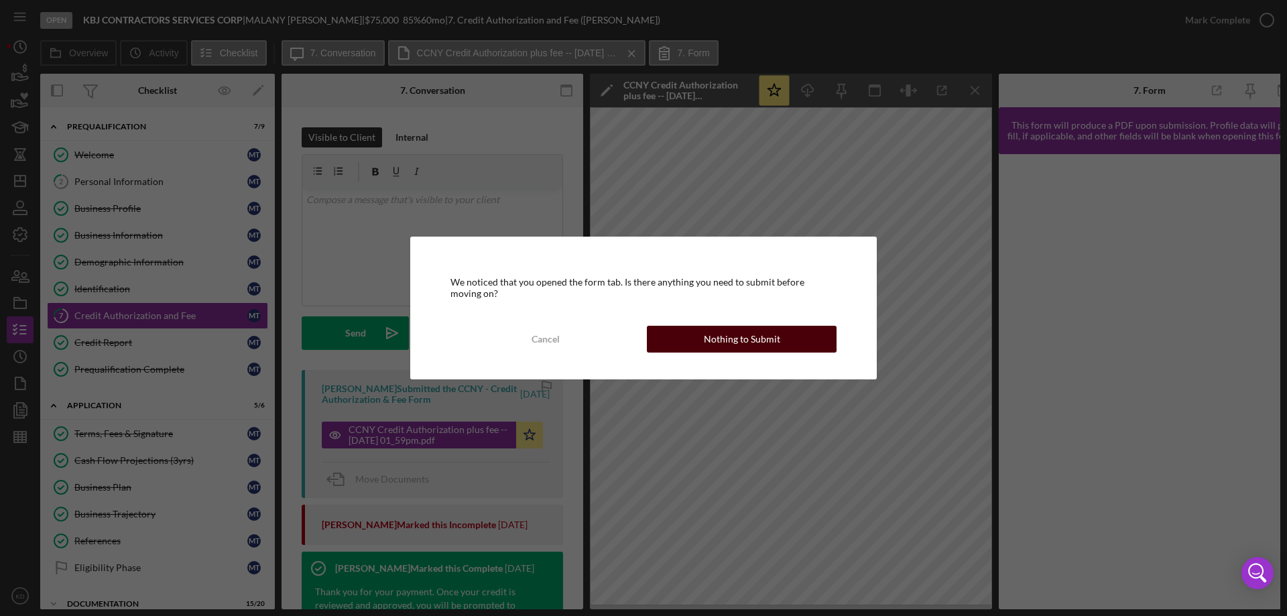
click at [725, 345] on div "Nothing to Submit" at bounding box center [742, 339] width 76 height 27
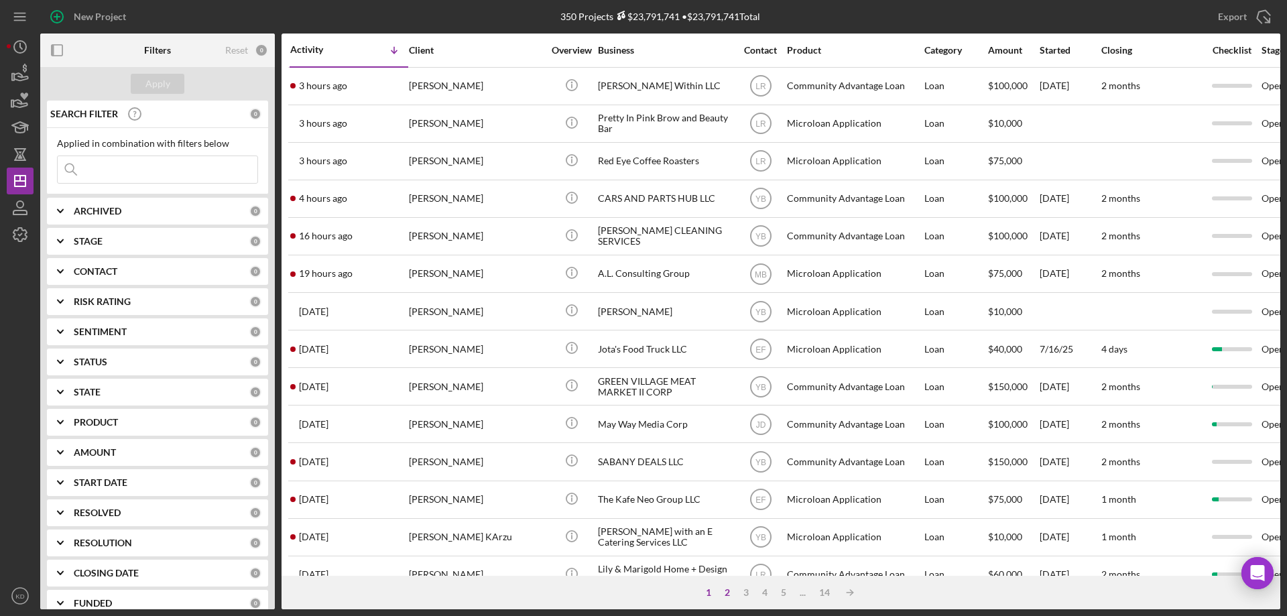
click at [727, 591] on div "2" at bounding box center [727, 592] width 19 height 11
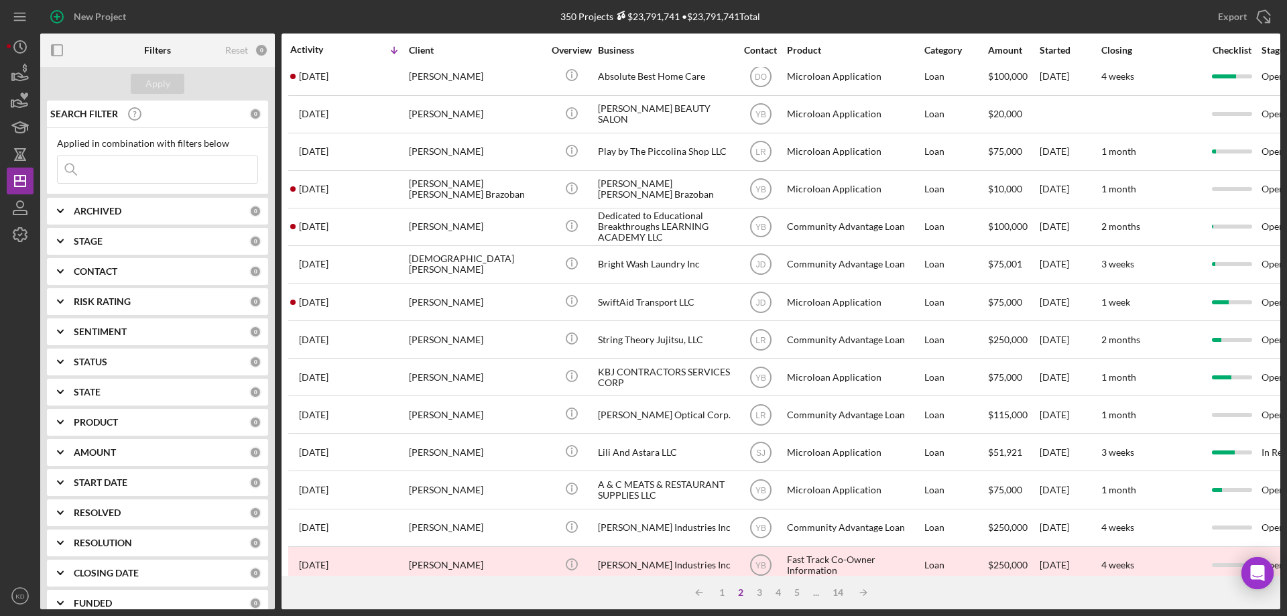
scroll to position [448, 0]
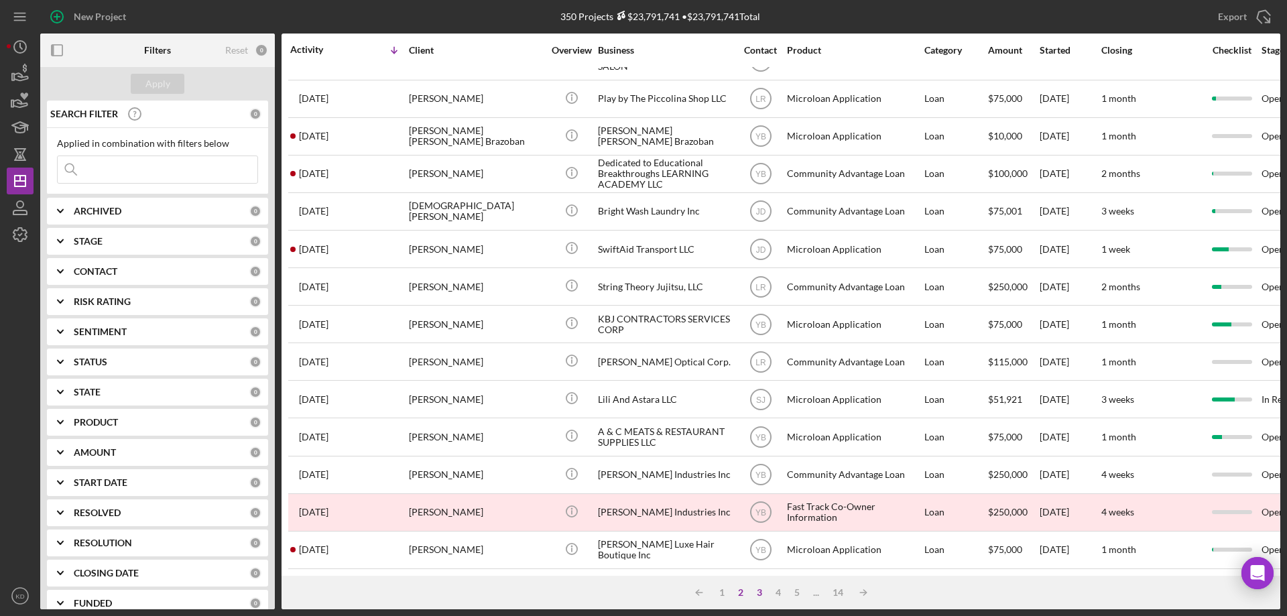
click at [758, 594] on div "3" at bounding box center [759, 592] width 19 height 11
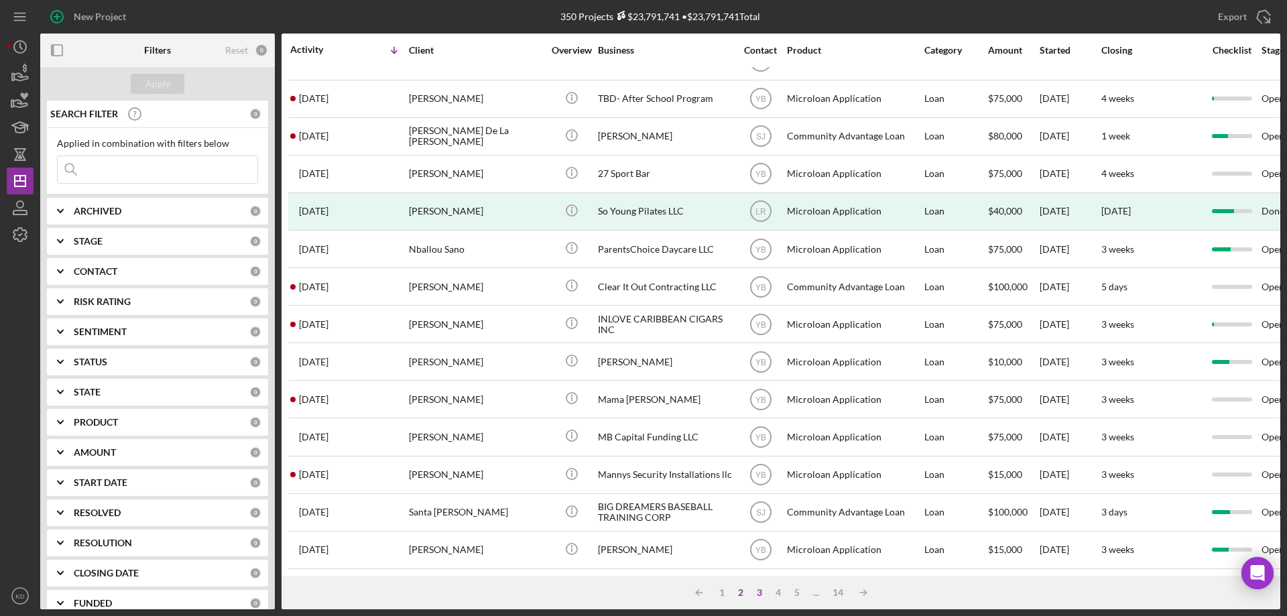
click at [741, 592] on div "2" at bounding box center [740, 592] width 19 height 11
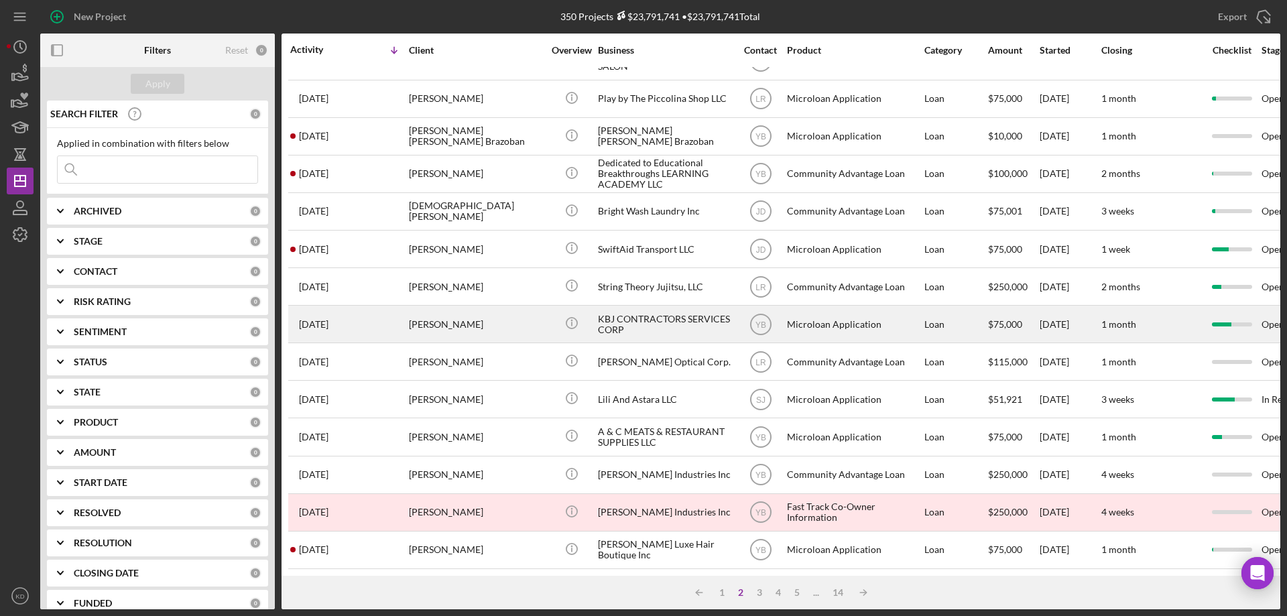
click at [640, 313] on div "KBJ CONTRACTORS SERVICES CORP" at bounding box center [665, 324] width 134 height 36
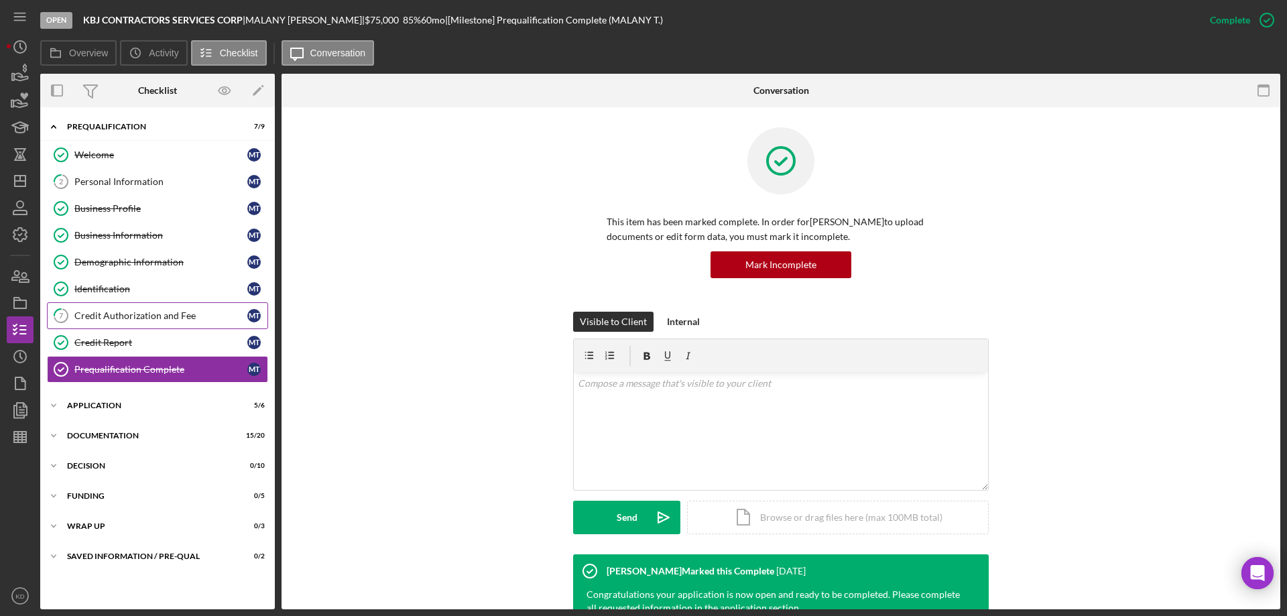
click at [93, 317] on div "Credit Authorization and Fee" at bounding box center [160, 315] width 173 height 11
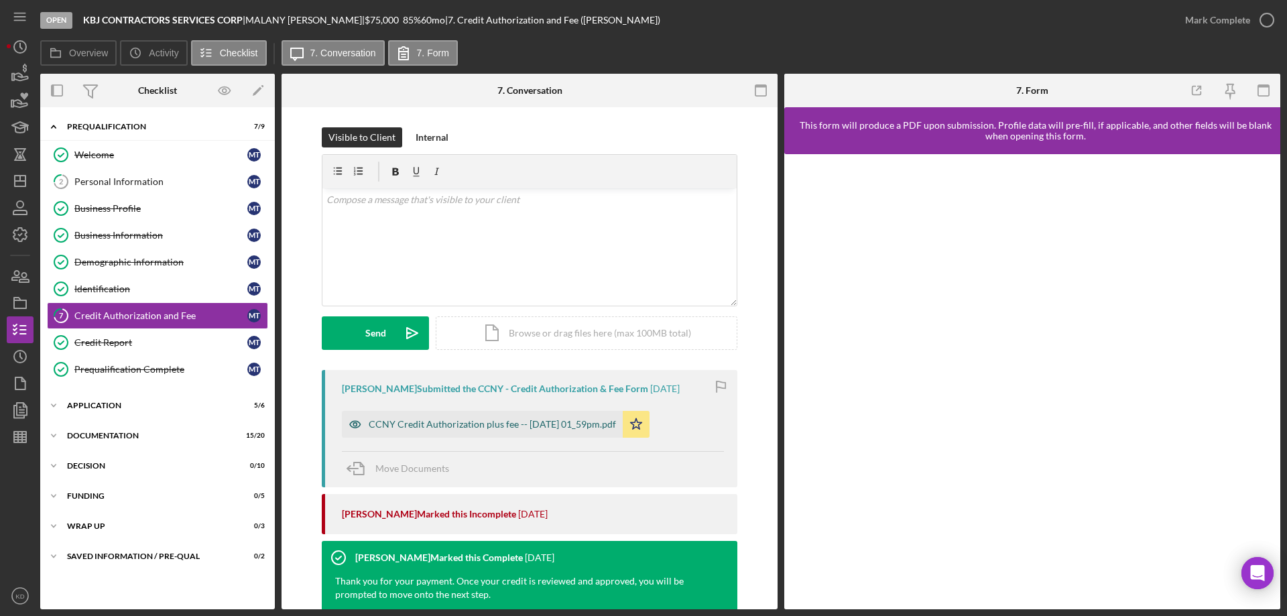
click at [485, 417] on div "CCNY Credit Authorization plus fee -- [DATE] 01_59pm.pdf" at bounding box center [482, 424] width 281 height 27
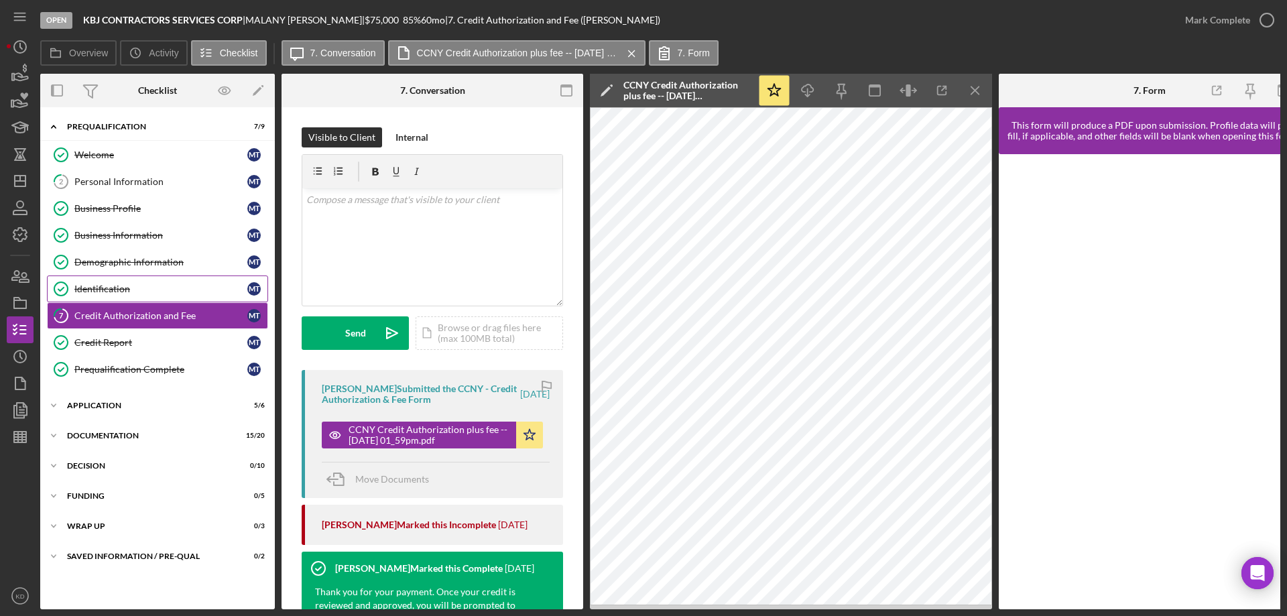
click at [118, 285] on div "Identification" at bounding box center [160, 289] width 173 height 11
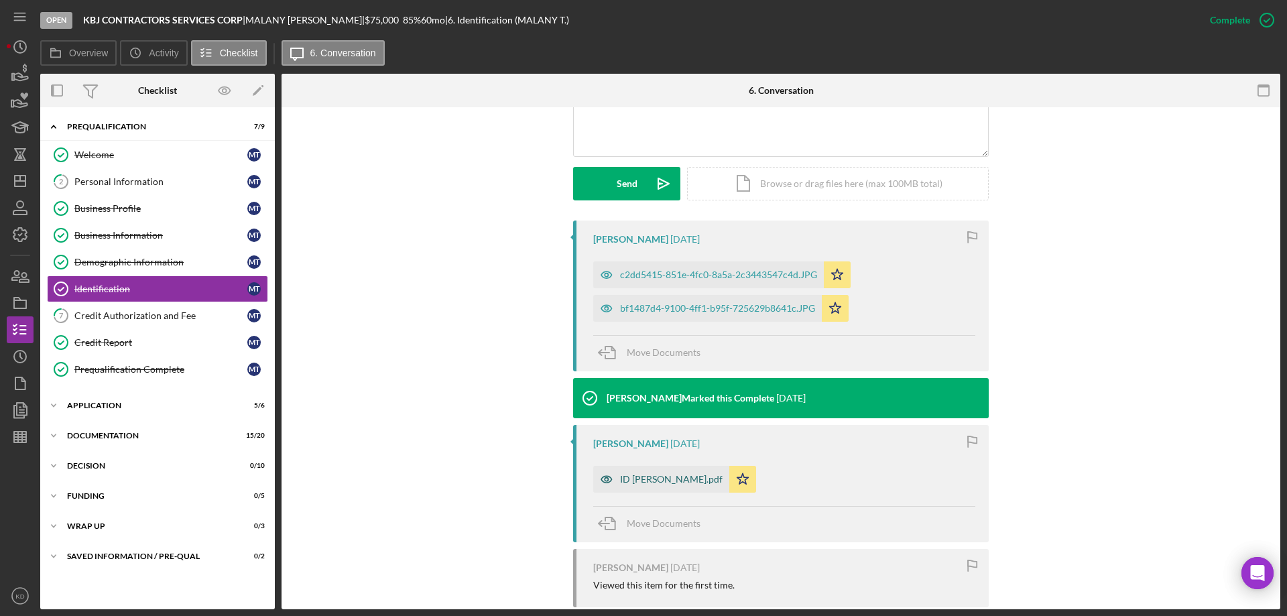
scroll to position [335, 0]
click at [666, 475] on div "ID [PERSON_NAME].pdf" at bounding box center [671, 478] width 103 height 11
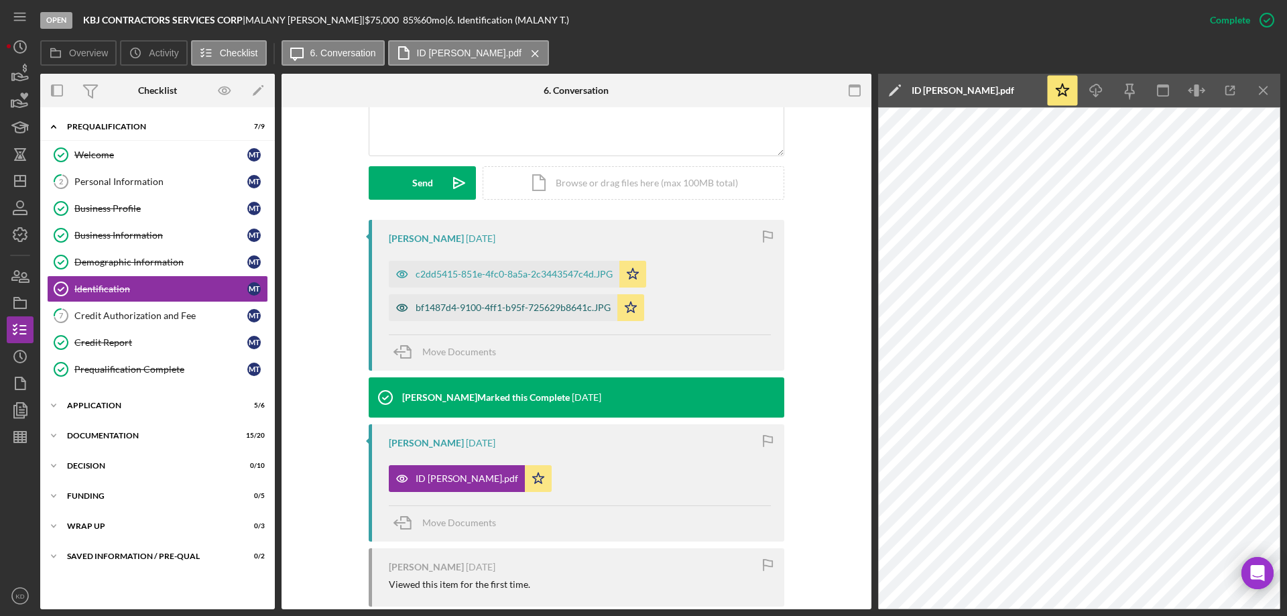
click at [441, 308] on div "bf1487d4-9100-4ff1-b95f-725629b8641c.JPG" at bounding box center [513, 307] width 195 height 11
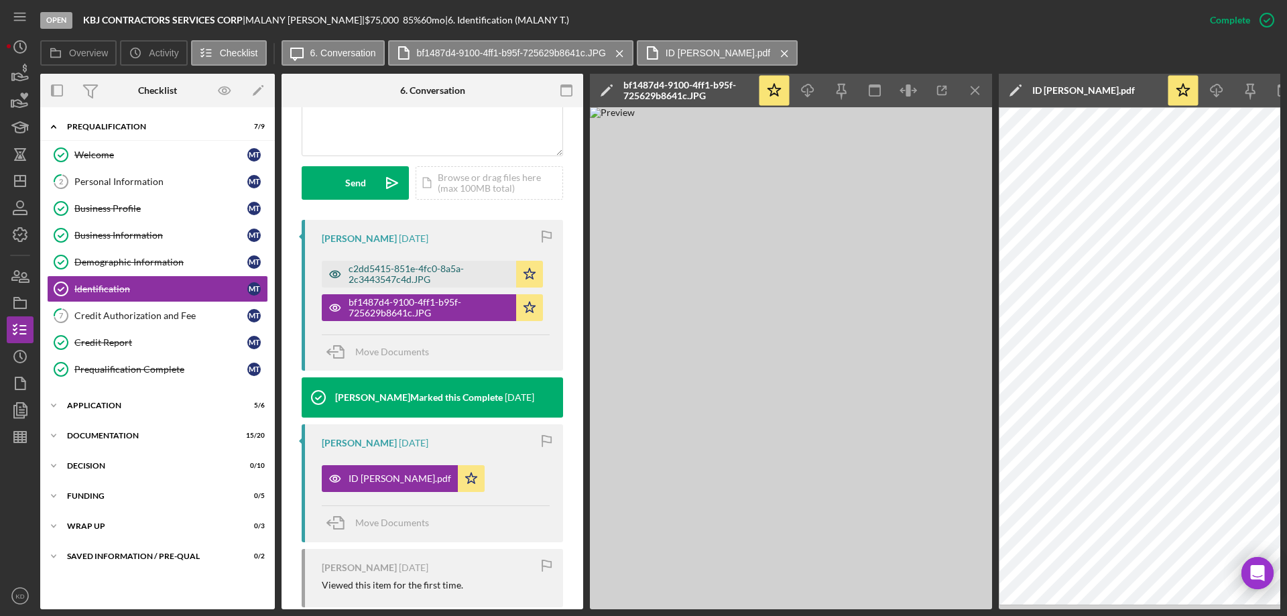
click at [434, 270] on div "c2dd5415-851e-4fc0-8a5a-2c3443547c4d.JPG" at bounding box center [429, 273] width 161 height 21
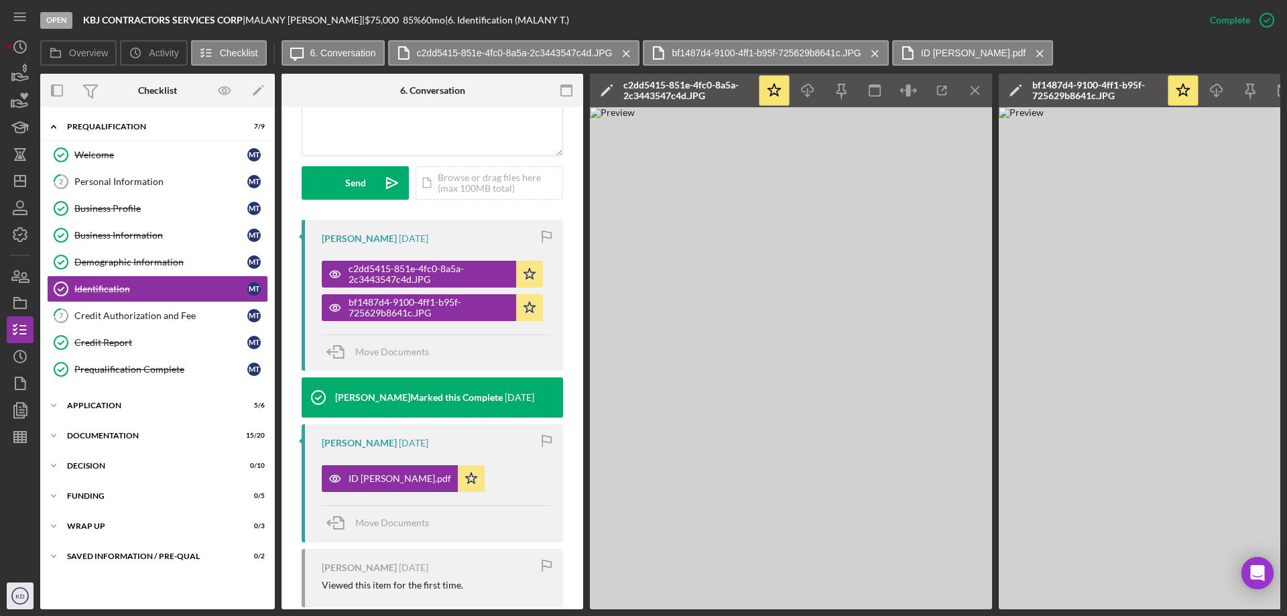
click at [13, 602] on icon "KD" at bounding box center [20, 596] width 27 height 34
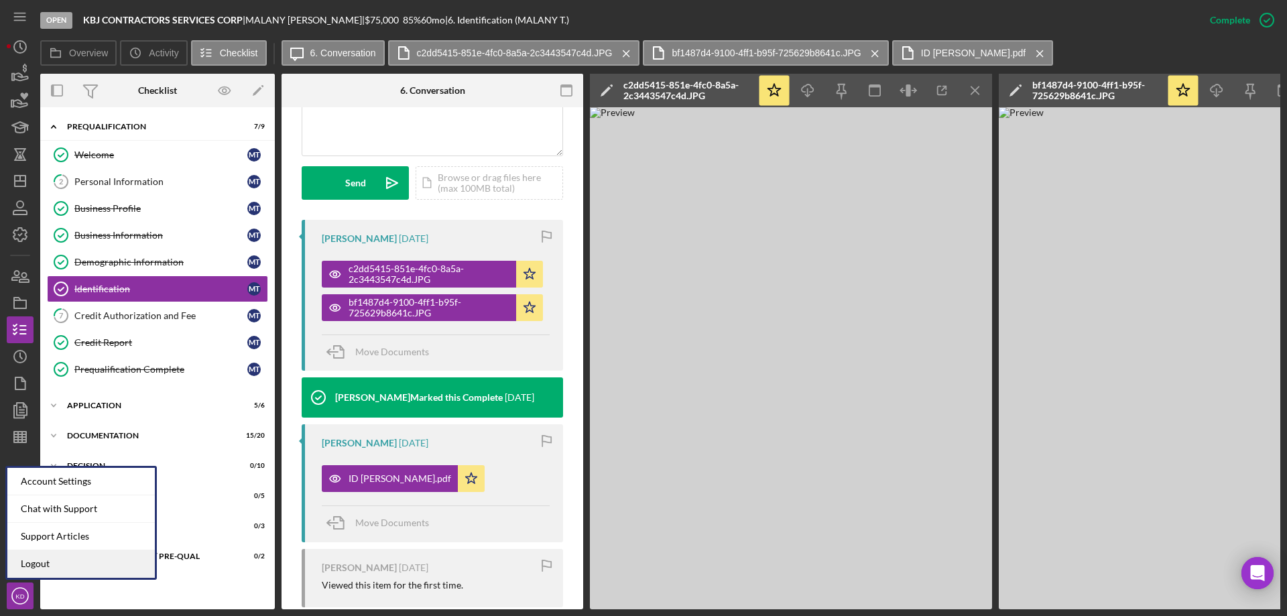
click at [23, 561] on link "Logout" at bounding box center [80, 563] width 147 height 27
